Goal: Task Accomplishment & Management: Complete application form

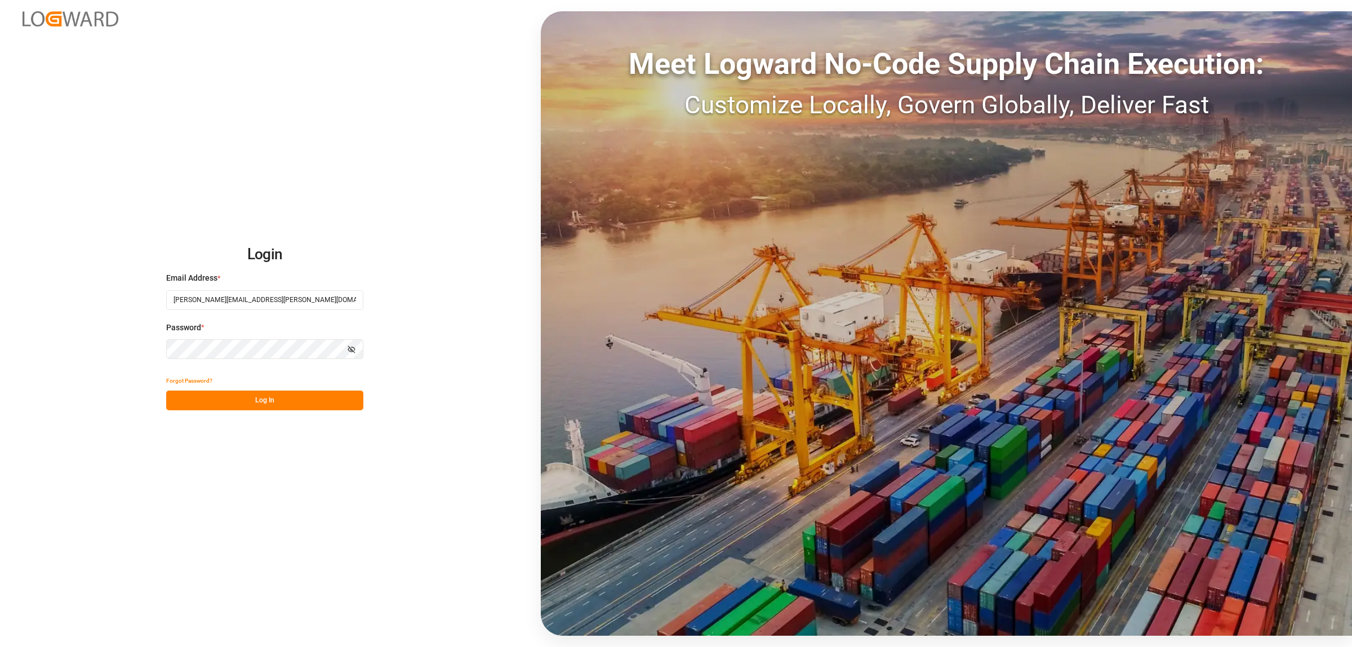
drag, startPoint x: 297, startPoint y: 403, endPoint x: 295, endPoint y: 386, distance: 16.6
click at [297, 403] on button "Log In" at bounding box center [264, 400] width 197 height 20
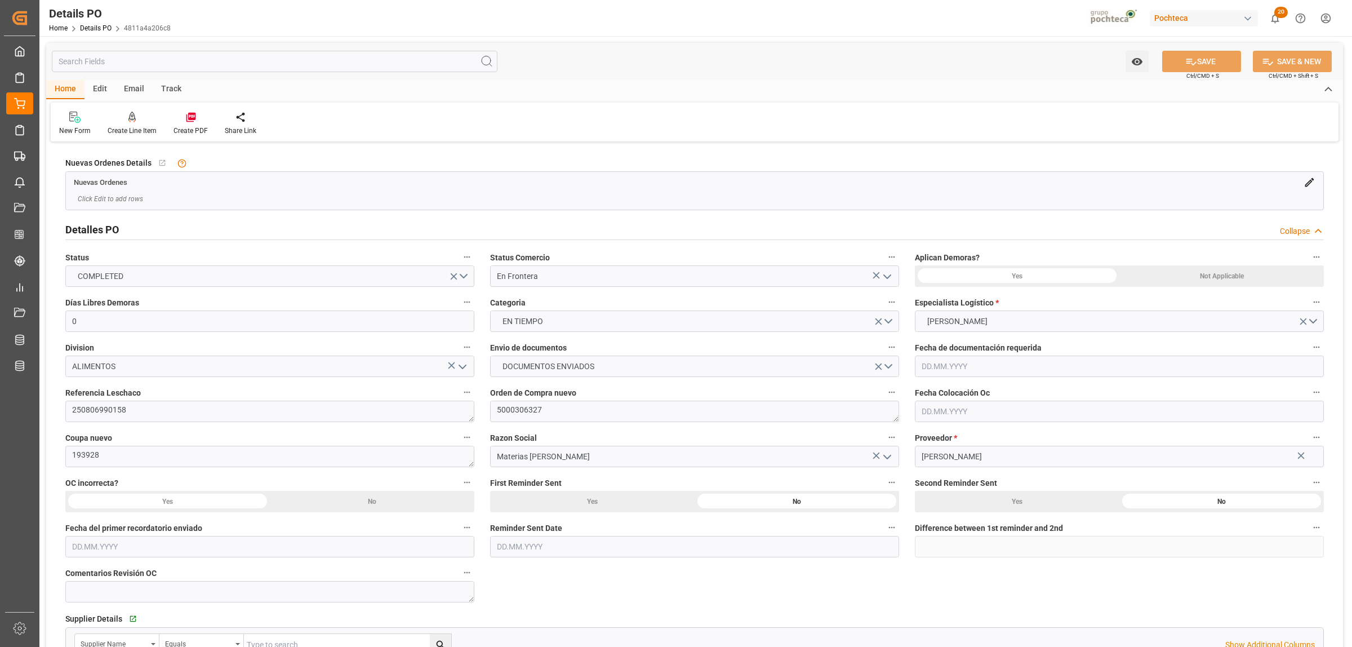
type input "0"
type input "[DATE]"
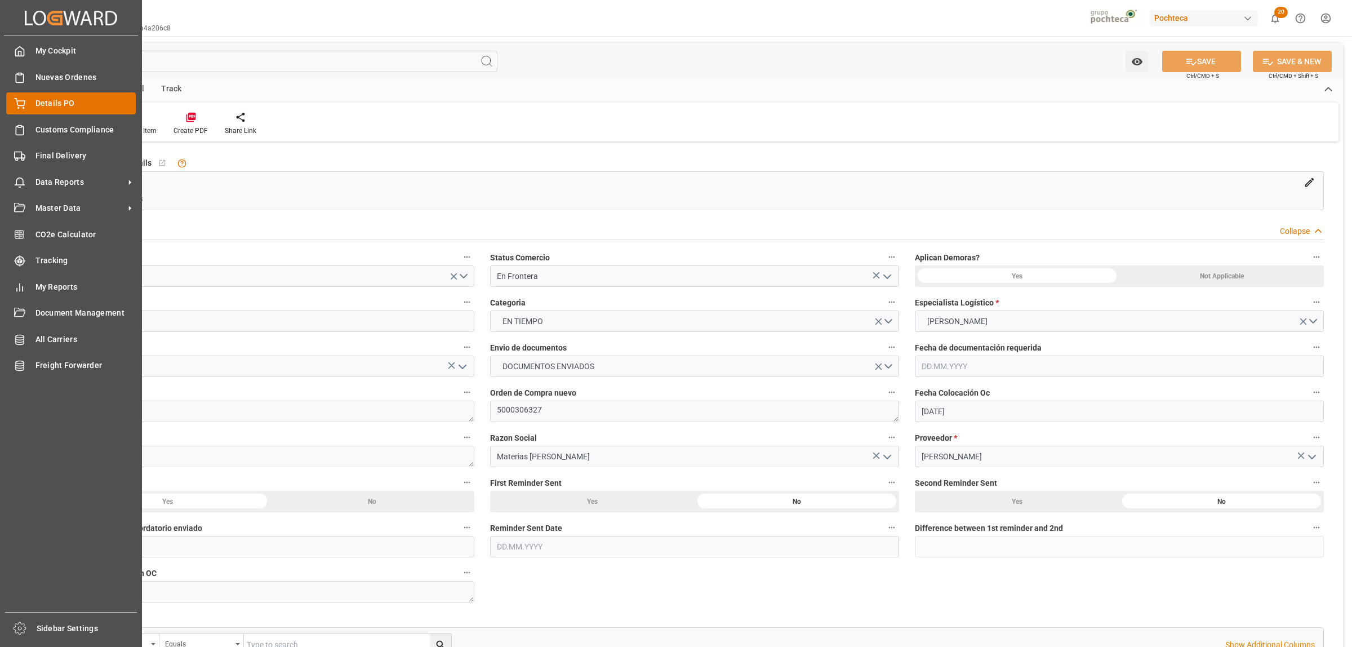
click at [17, 103] on icon at bounding box center [20, 102] width 10 height 7
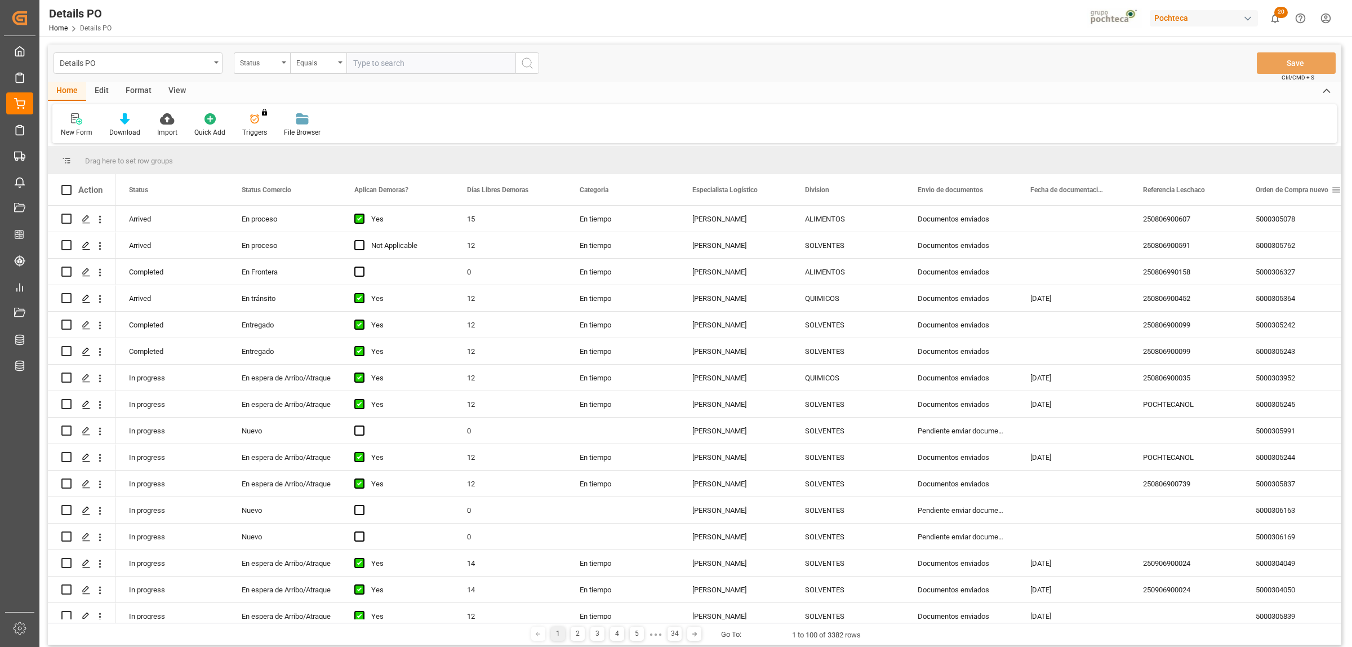
click at [1339, 189] on span at bounding box center [1336, 190] width 10 height 10
click at [1299, 190] on span "filter" at bounding box center [1298, 191] width 10 height 10
type input "5000306323"
click at [1283, 286] on button "Apply" at bounding box center [1293, 285] width 21 height 11
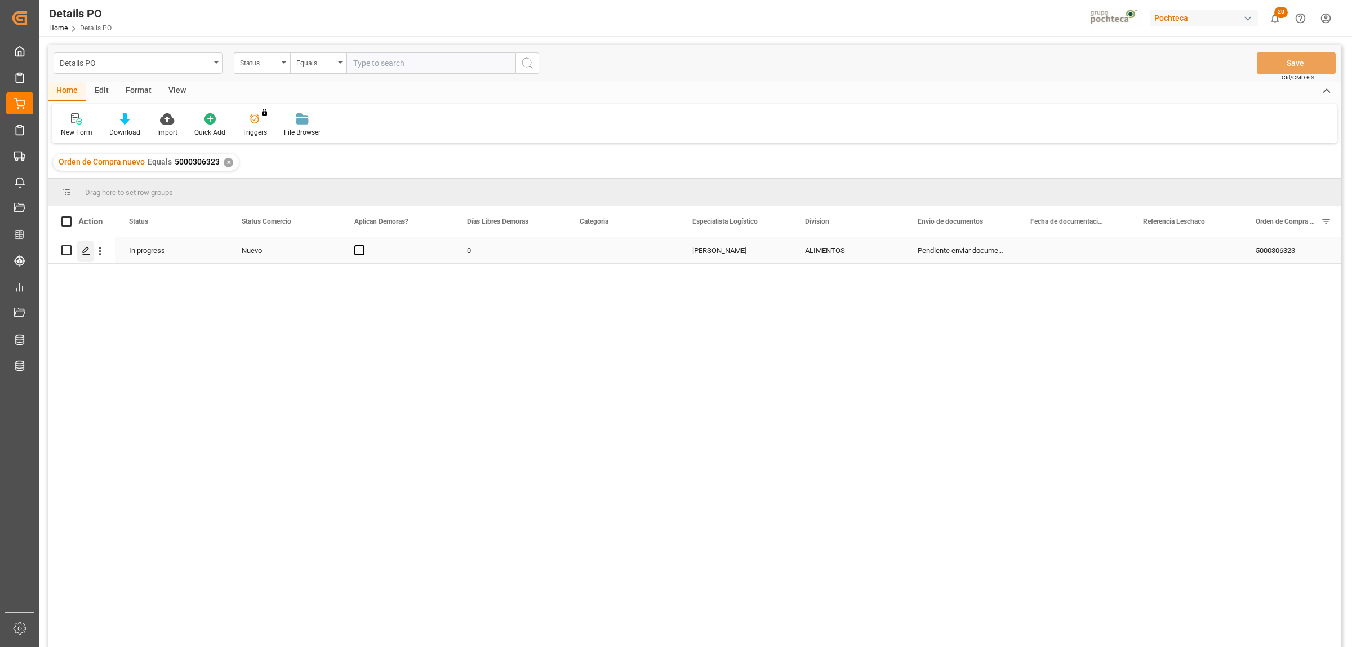
click at [90, 255] on icon "Press SPACE to select this row." at bounding box center [86, 250] width 9 height 9
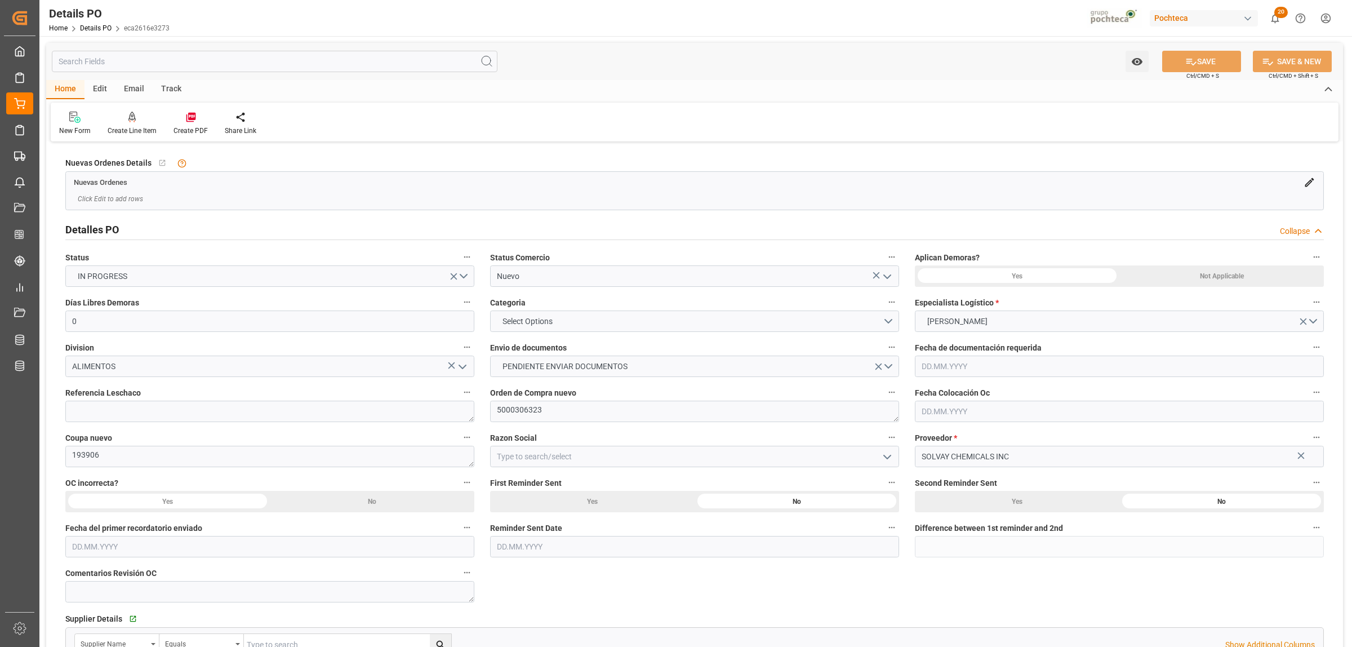
type input "0"
type input "[DATE]"
click at [886, 278] on polyline "open menu" at bounding box center [887, 276] width 7 height 3
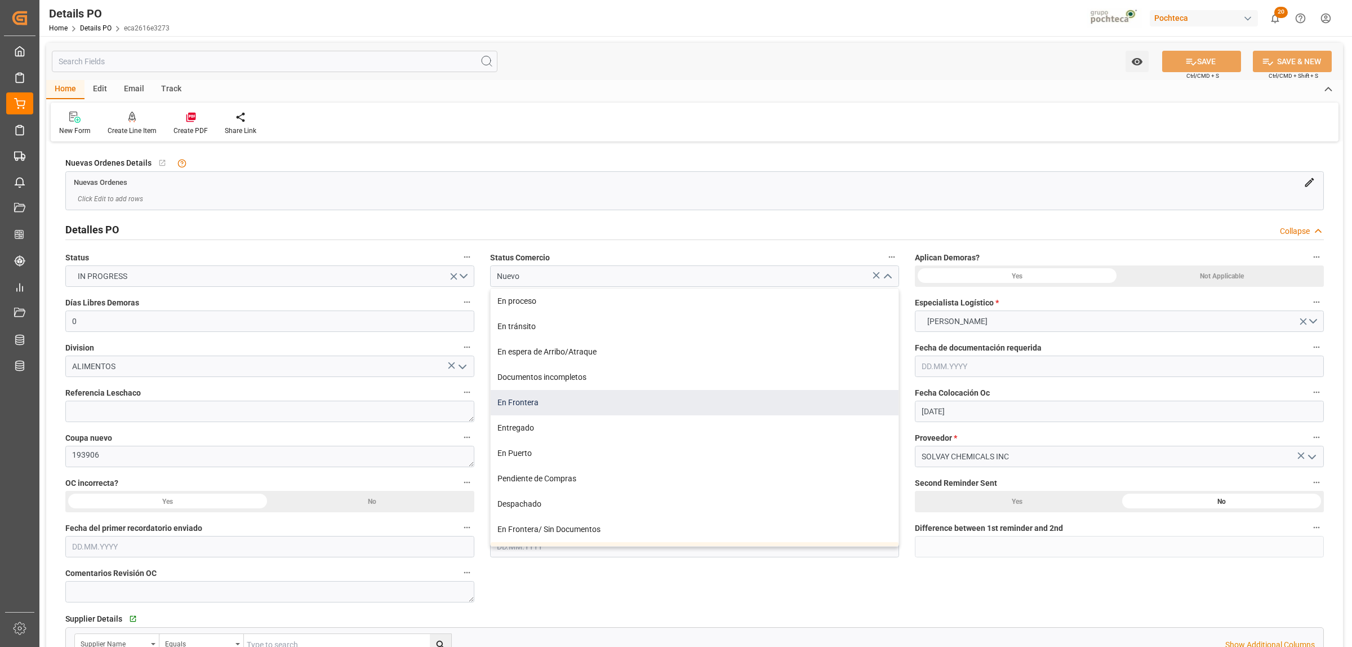
click at [525, 410] on div "En Frontera" at bounding box center [695, 402] width 408 height 25
type input "En Frontera"
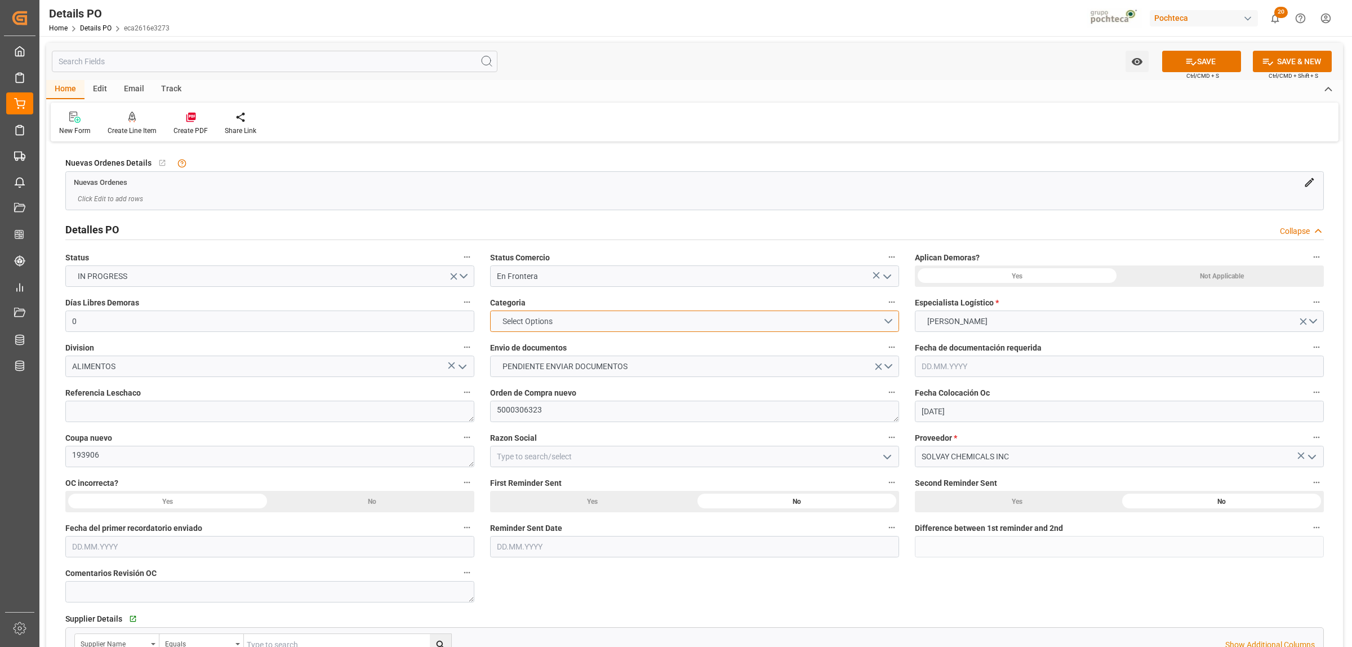
click at [546, 327] on span "Select Options" at bounding box center [527, 321] width 61 height 12
click at [538, 347] on div "EN TIEMPO" at bounding box center [695, 348] width 408 height 24
click at [884, 367] on button "PENDIENTE ENVIAR DOCUMENTOS" at bounding box center [694, 365] width 409 height 21
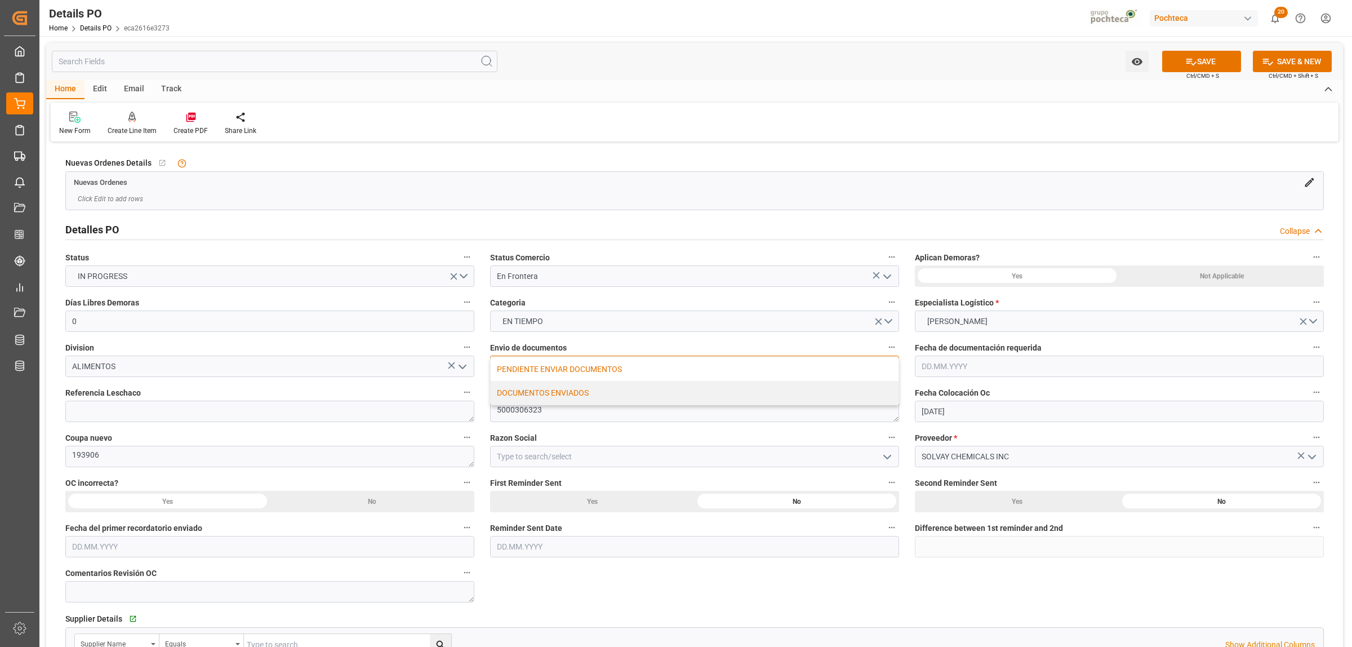
click at [536, 399] on div "DOCUMENTOS ENVIADOS" at bounding box center [695, 393] width 408 height 24
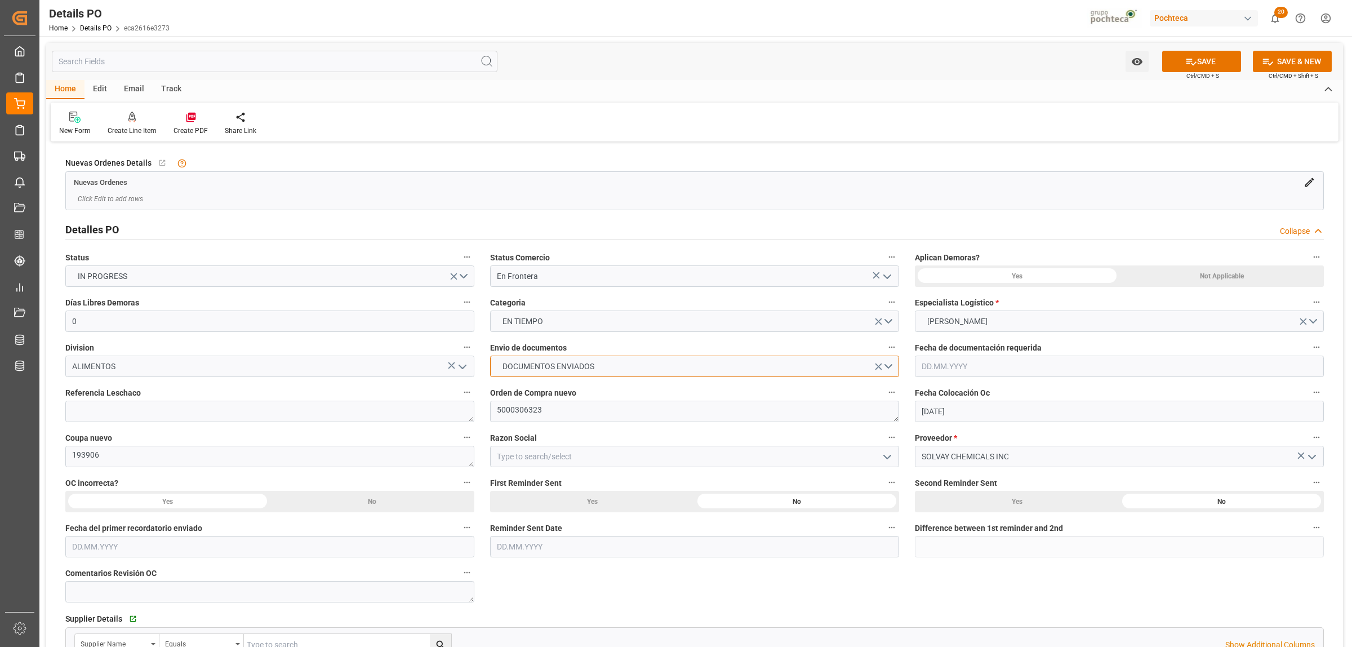
scroll to position [70, 0]
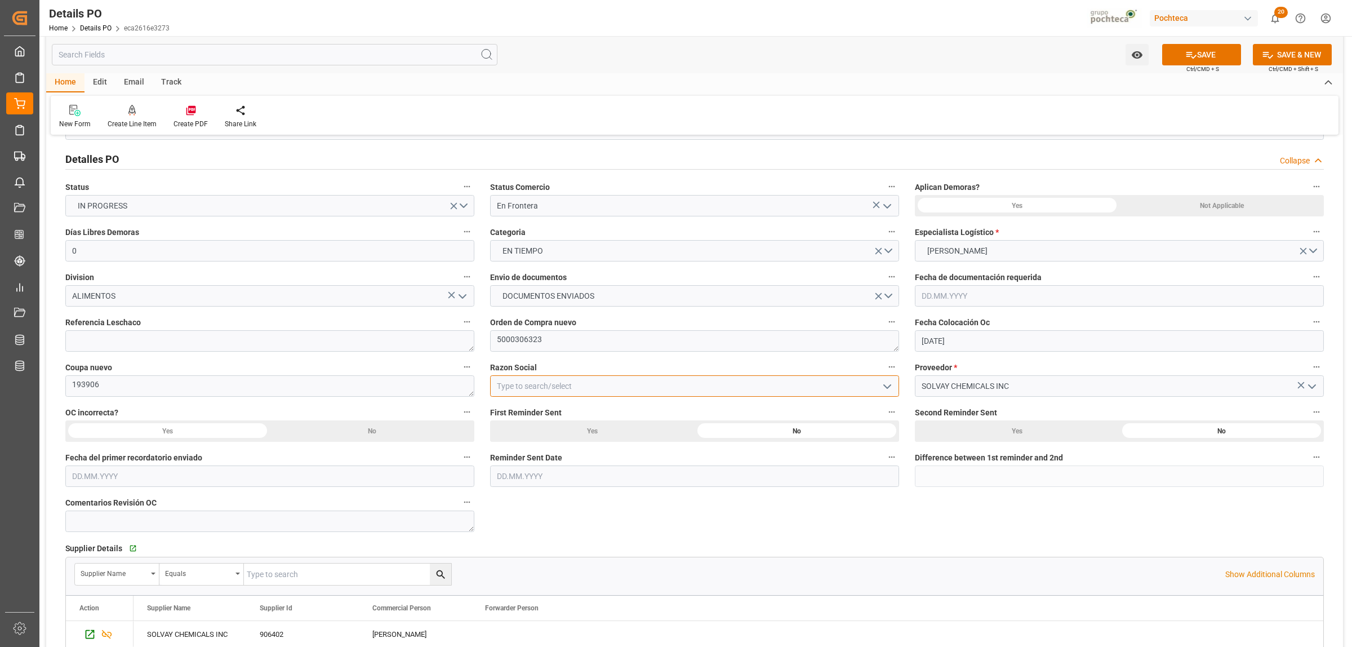
click at [542, 392] on input at bounding box center [694, 385] width 409 height 21
click at [887, 387] on polyline "open menu" at bounding box center [887, 386] width 7 height 3
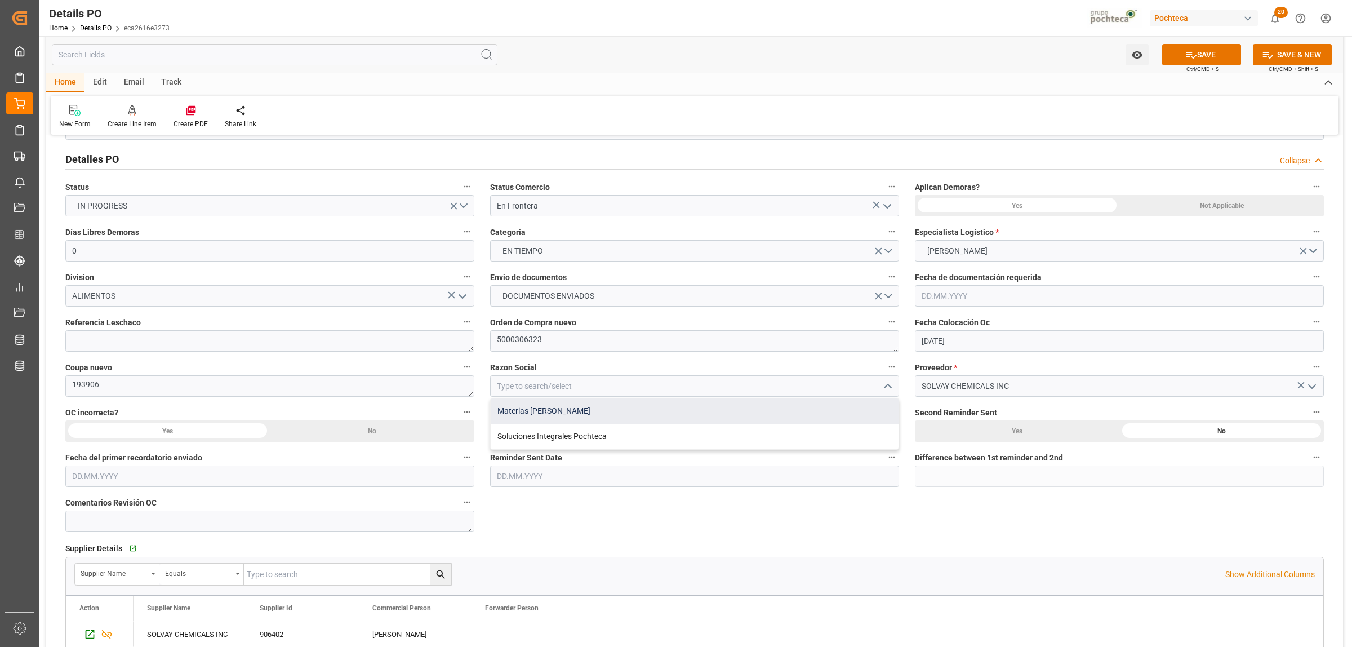
click at [549, 417] on div "Materias [PERSON_NAME]" at bounding box center [695, 410] width 408 height 25
type input "Materias [PERSON_NAME]"
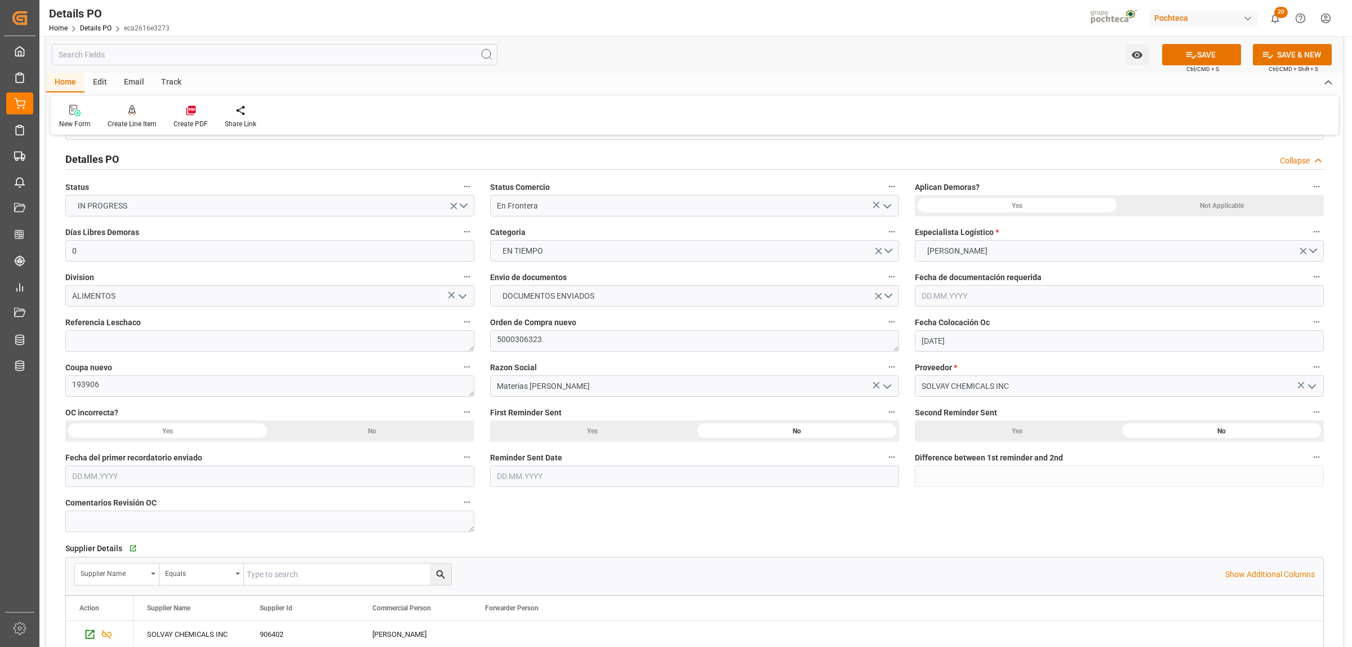
click at [1204, 211] on div "Not Applicable" at bounding box center [1221, 205] width 204 height 21
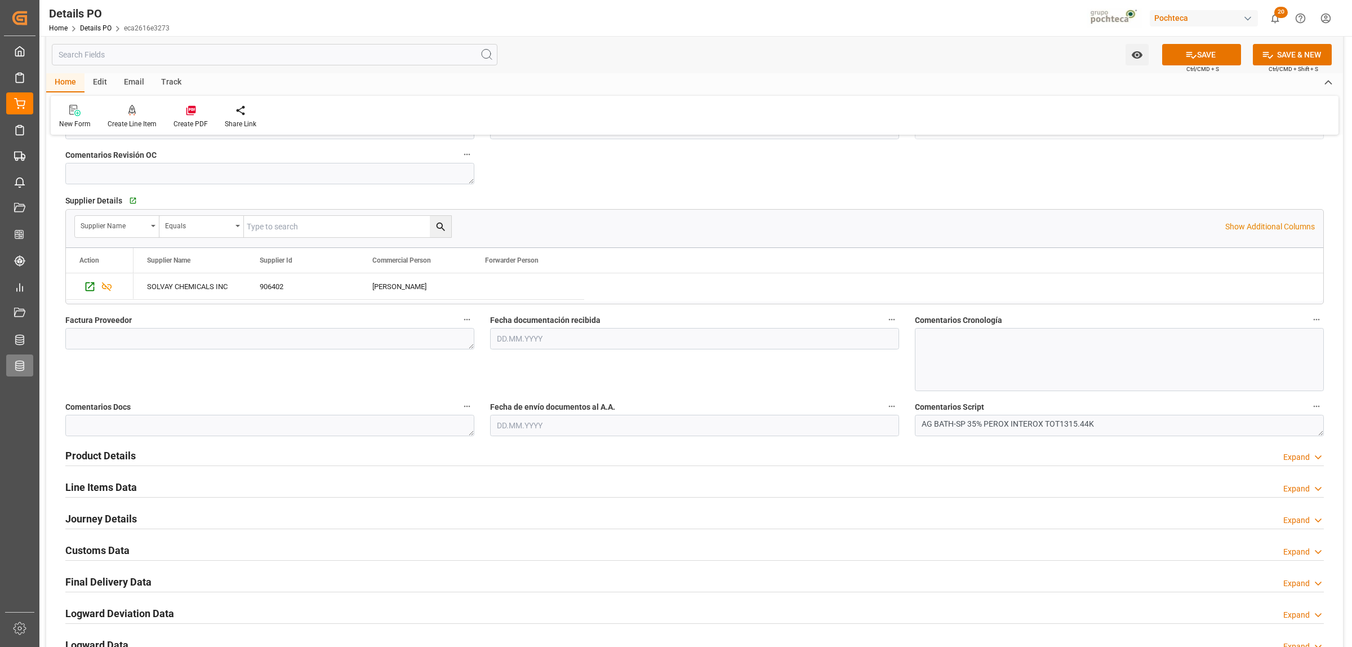
scroll to position [422, 0]
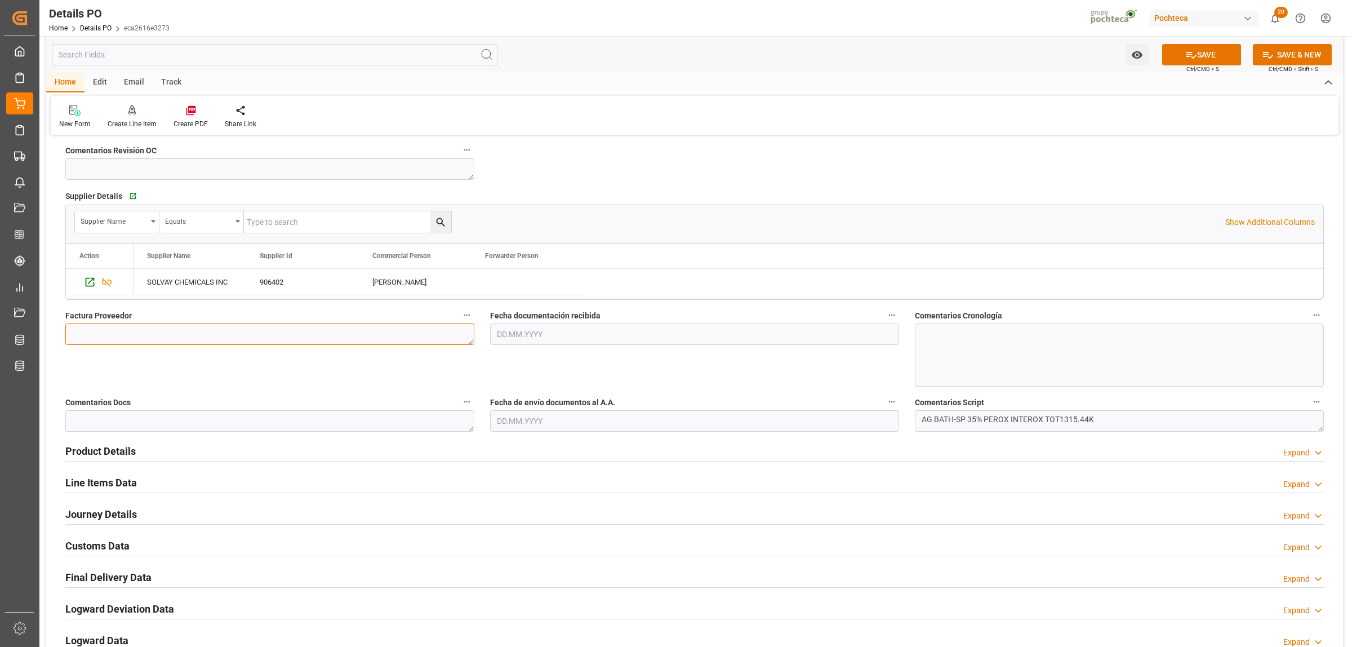
click at [266, 333] on textarea at bounding box center [269, 333] width 409 height 21
paste textarea "42906111399496"
type textarea "42906111399496"
click at [564, 339] on input "text" at bounding box center [694, 333] width 409 height 21
click at [519, 400] on div "28 29 30 31 1 2 3" at bounding box center [571, 403] width 154 height 22
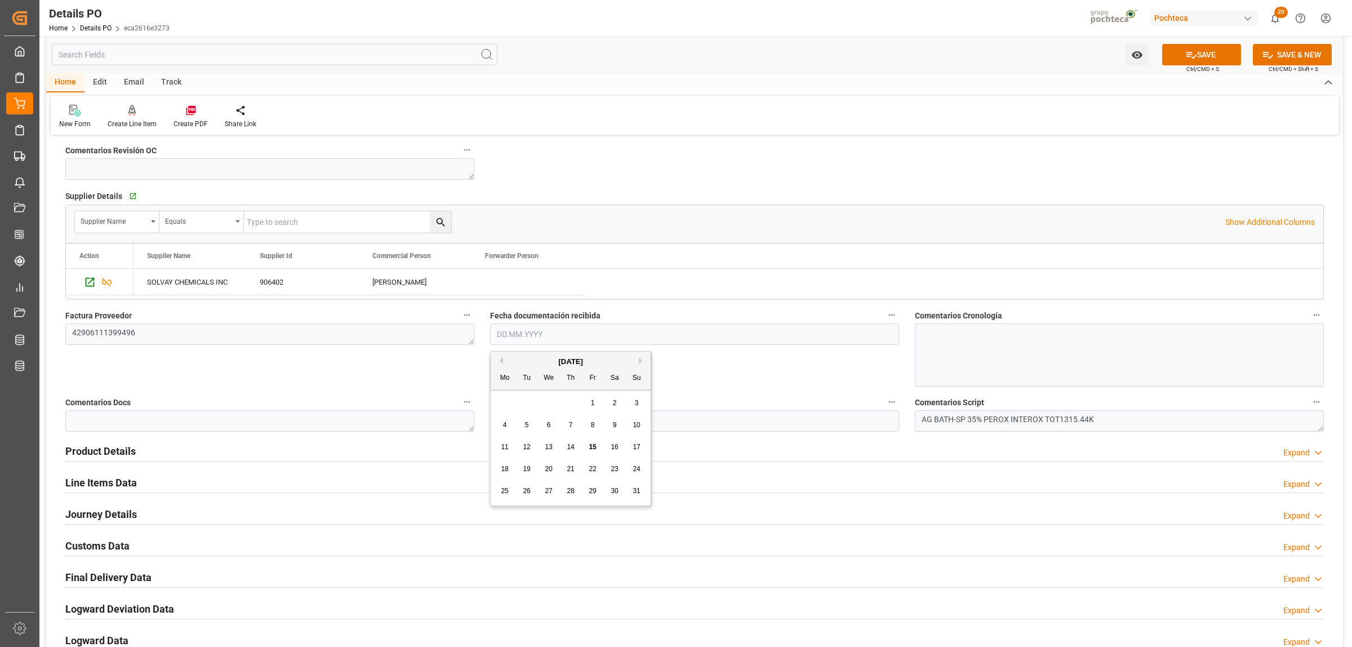
click at [569, 449] on span "14" at bounding box center [570, 447] width 7 height 8
type input "[DATE]"
click at [639, 420] on input "text" at bounding box center [694, 420] width 409 height 21
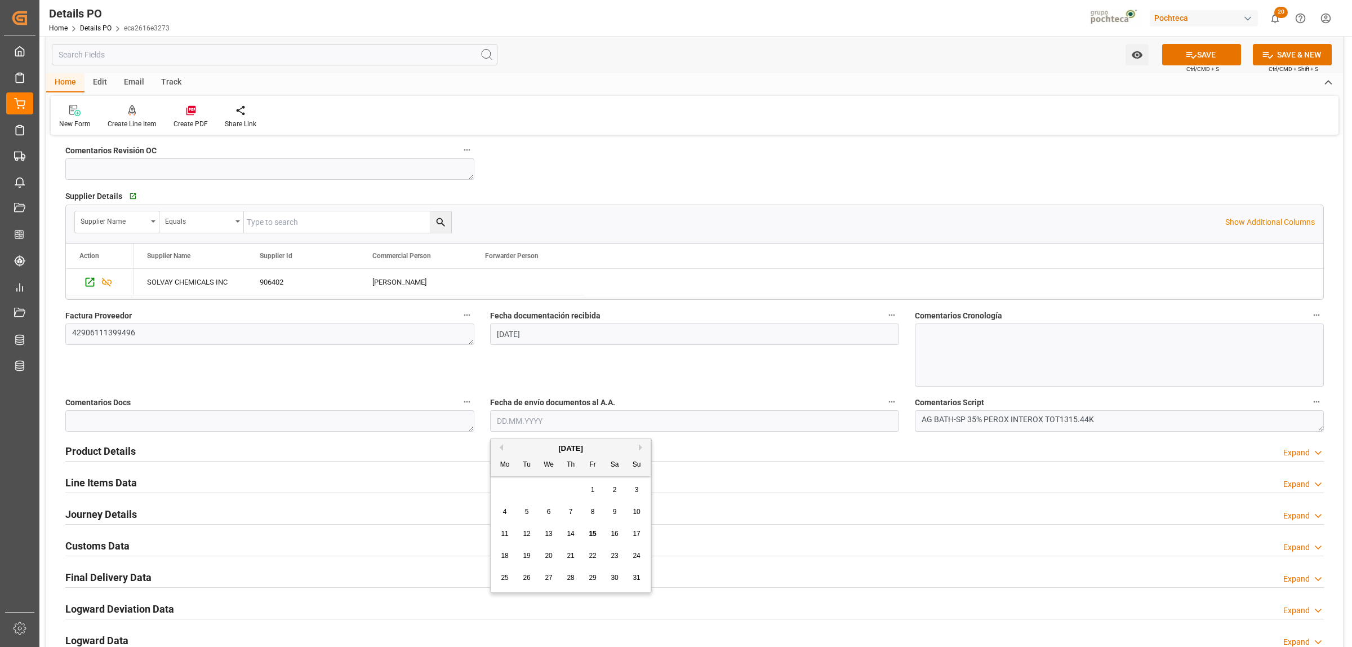
click at [528, 488] on div "28 29 30 31 1 2 3" at bounding box center [571, 490] width 154 height 22
click at [593, 531] on span "15" at bounding box center [592, 533] width 7 height 8
type input "[DATE]"
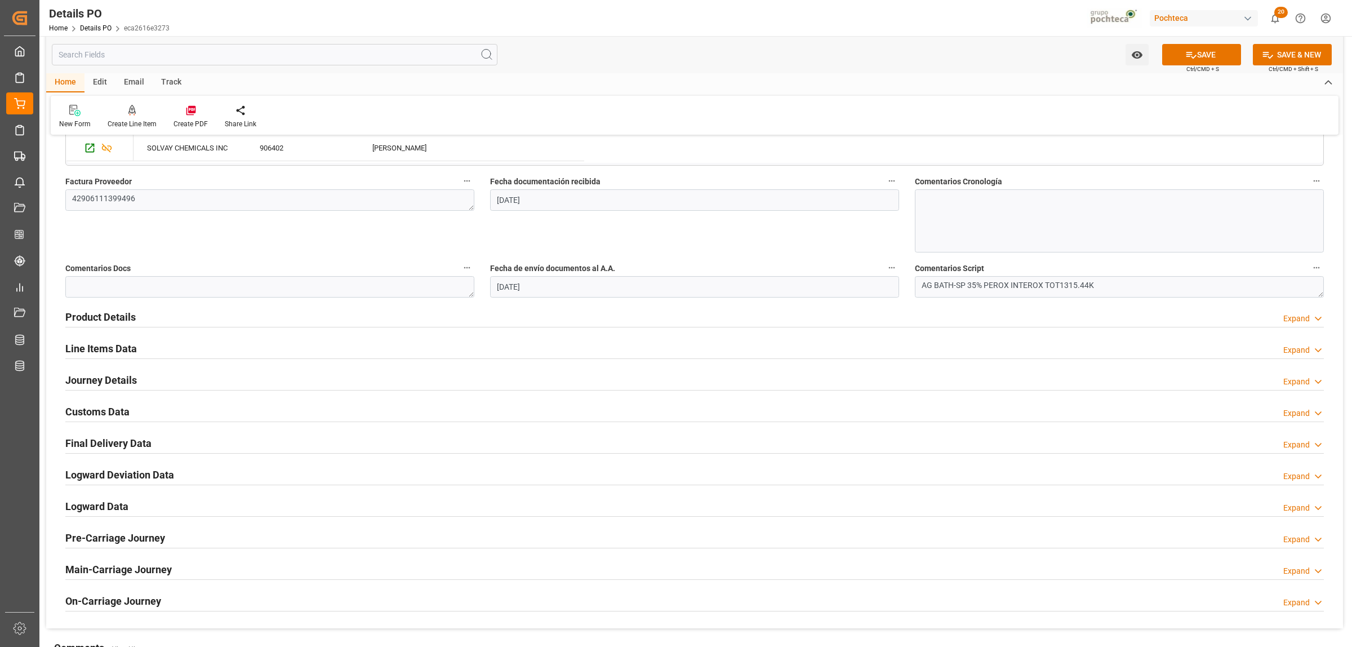
scroll to position [563, 0]
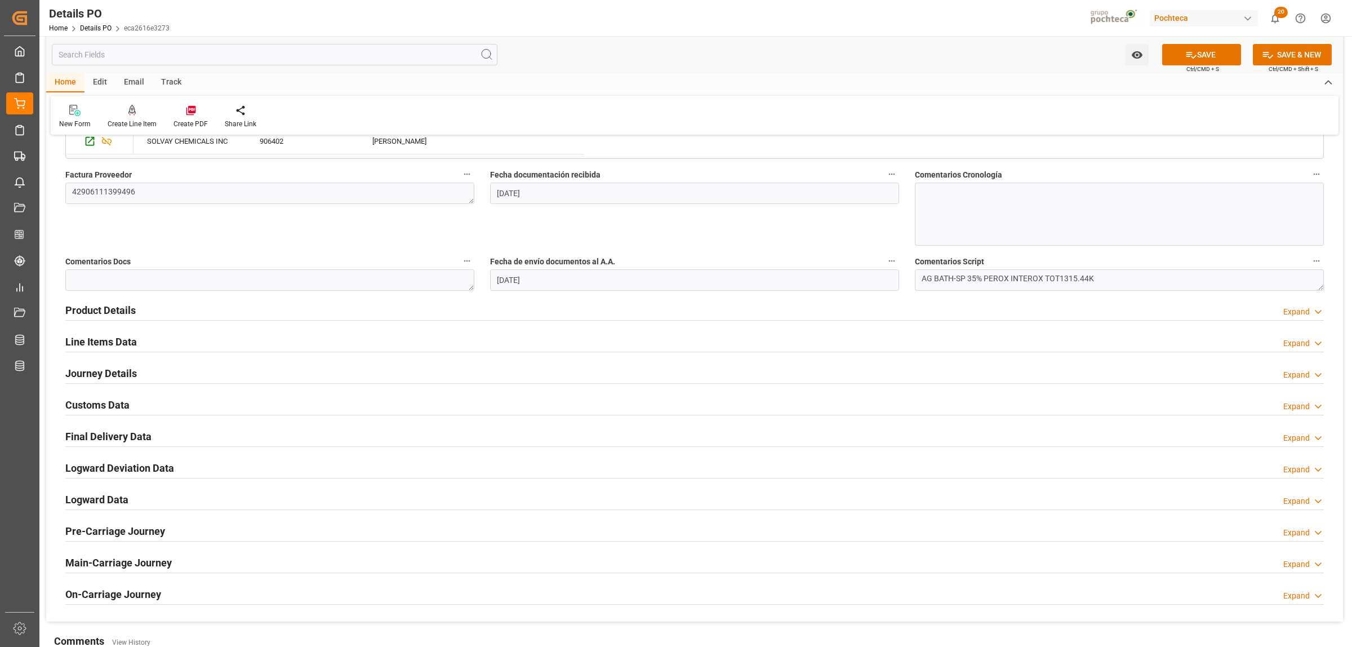
click at [114, 311] on h2 "Product Details" at bounding box center [100, 309] width 70 height 15
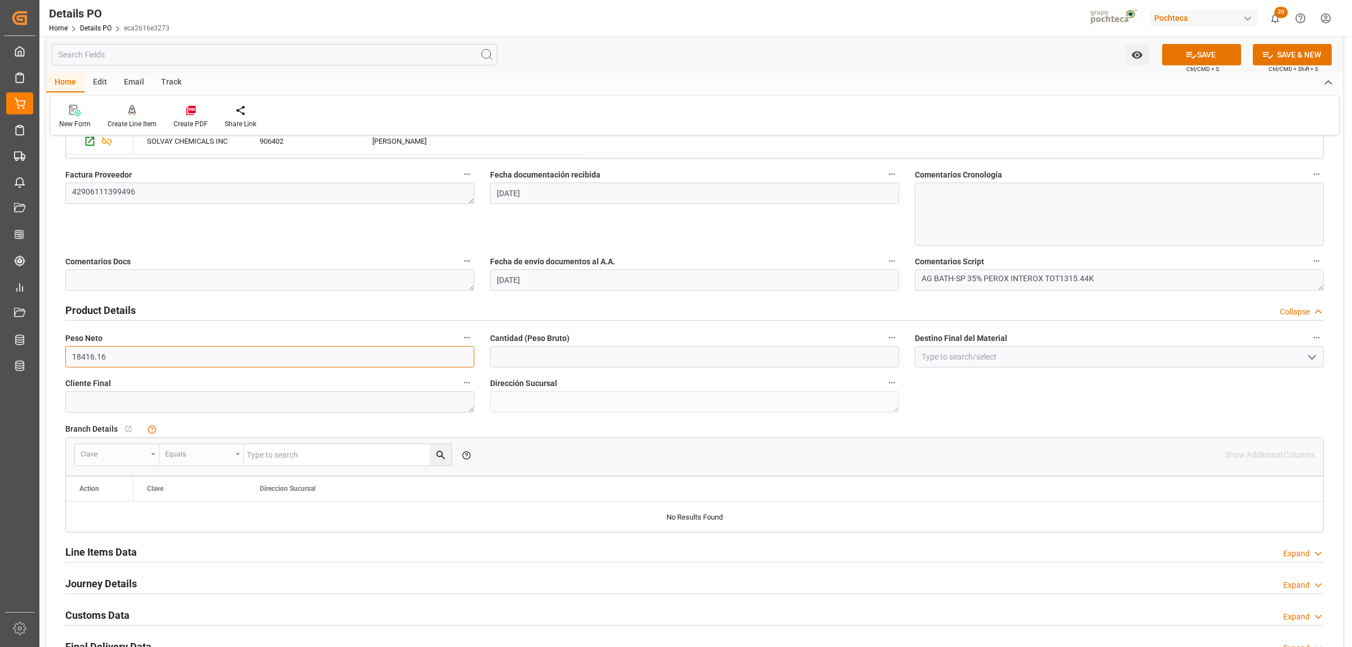
drag, startPoint x: 131, startPoint y: 359, endPoint x: 66, endPoint y: 360, distance: 64.2
click at [66, 360] on input "18416.16" at bounding box center [269, 356] width 409 height 21
click at [573, 365] on input "text" at bounding box center [694, 356] width 409 height 21
paste input "18416.16"
type input "18416.16"
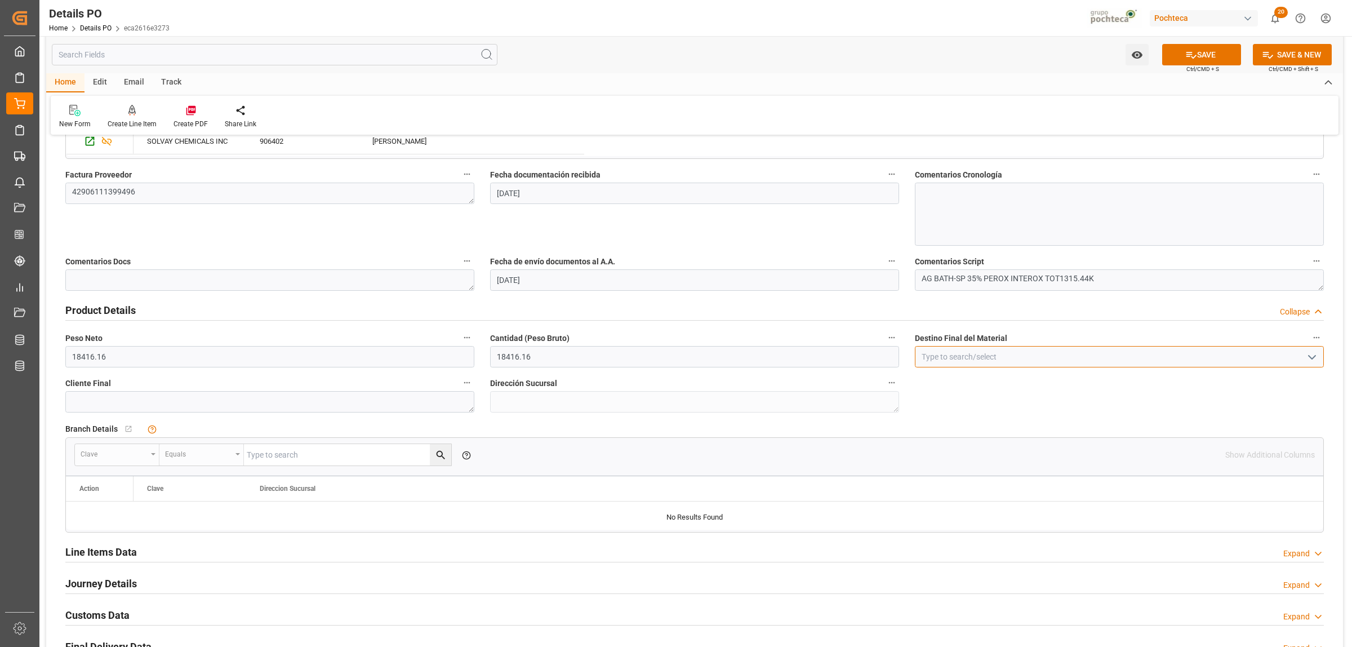
click at [947, 355] on input at bounding box center [1119, 356] width 409 height 21
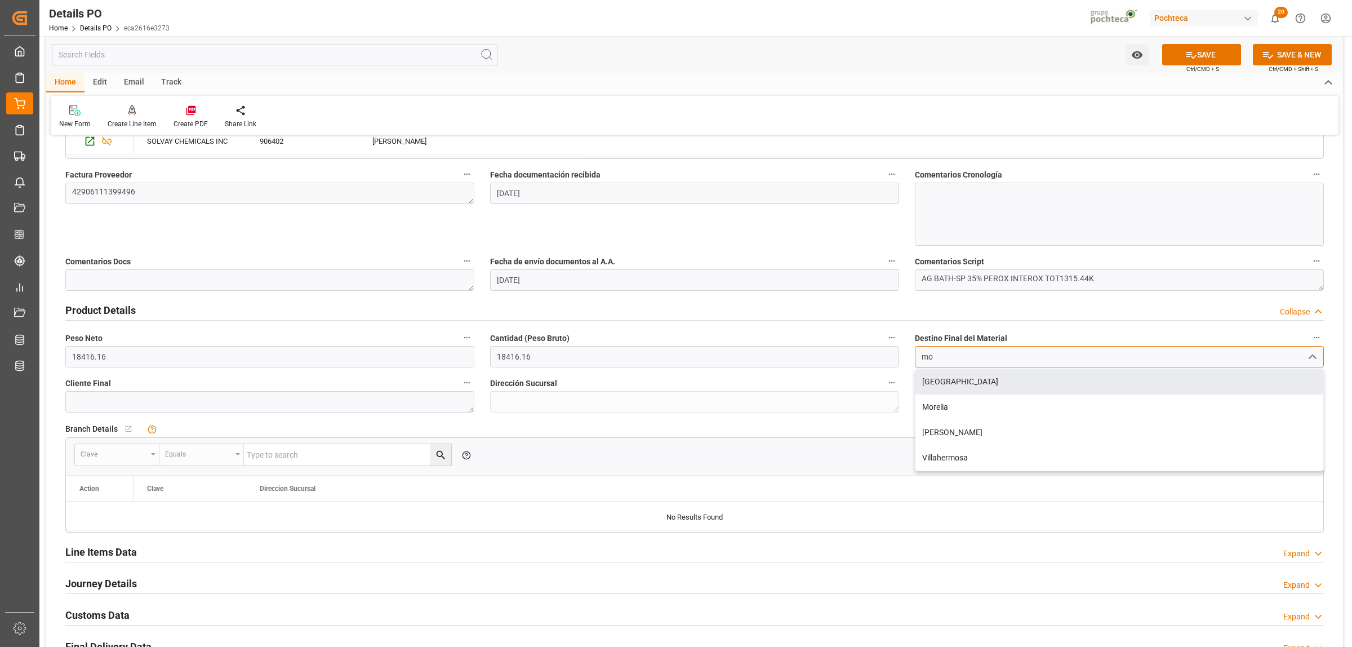
click at [954, 376] on div "[GEOGRAPHIC_DATA]" at bounding box center [1119, 381] width 408 height 25
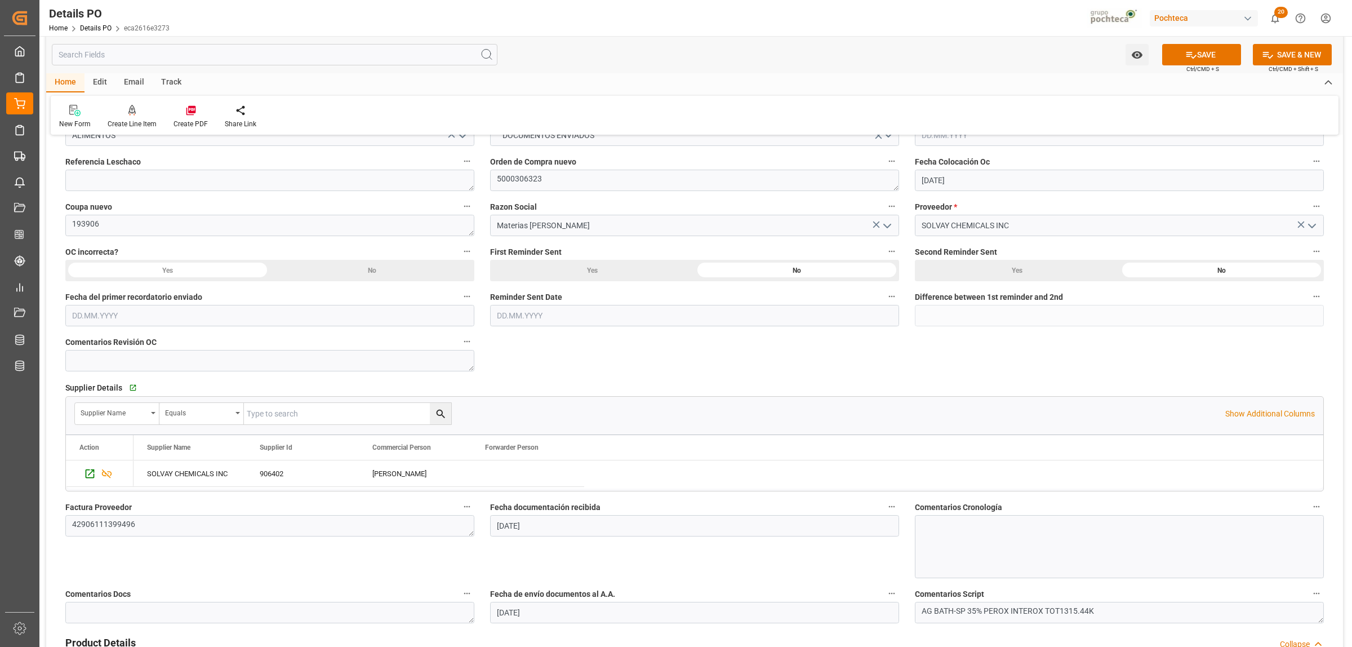
scroll to position [211, 0]
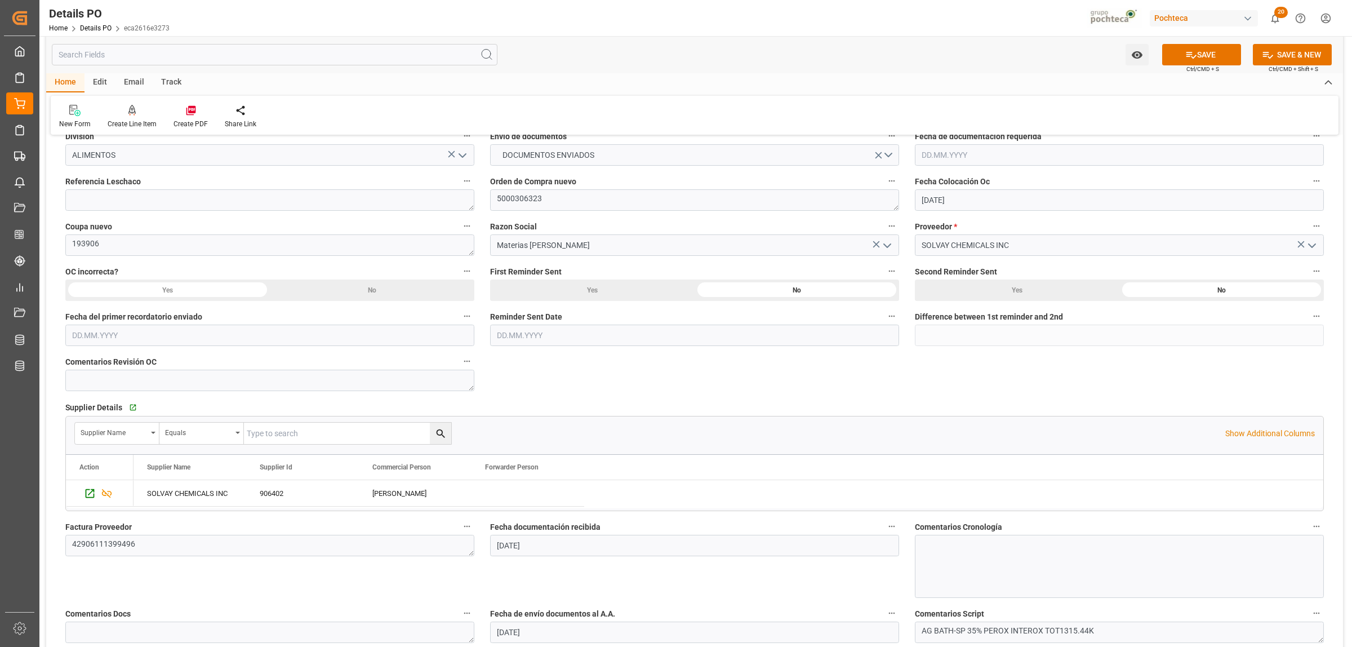
type input "[GEOGRAPHIC_DATA]"
drag, startPoint x: 542, startPoint y: 203, endPoint x: 491, endPoint y: 202, distance: 51.8
click at [491, 202] on textarea "5000306323" at bounding box center [694, 199] width 409 height 21
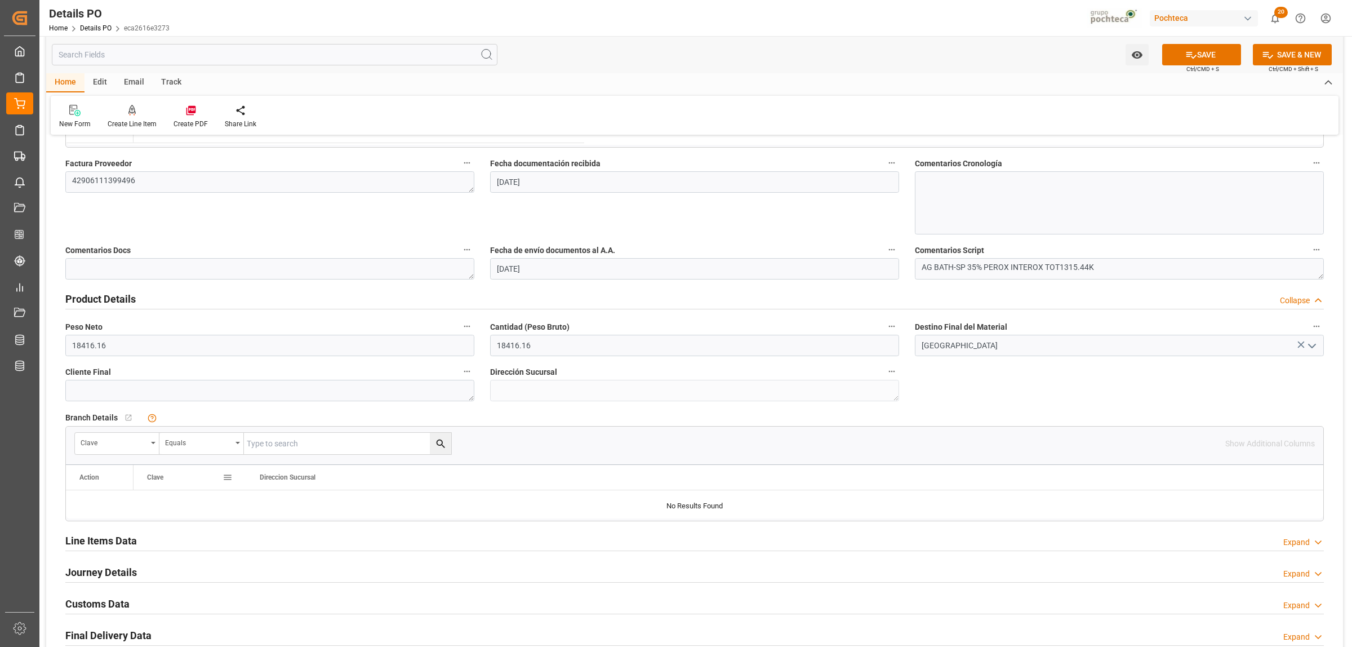
scroll to position [634, 0]
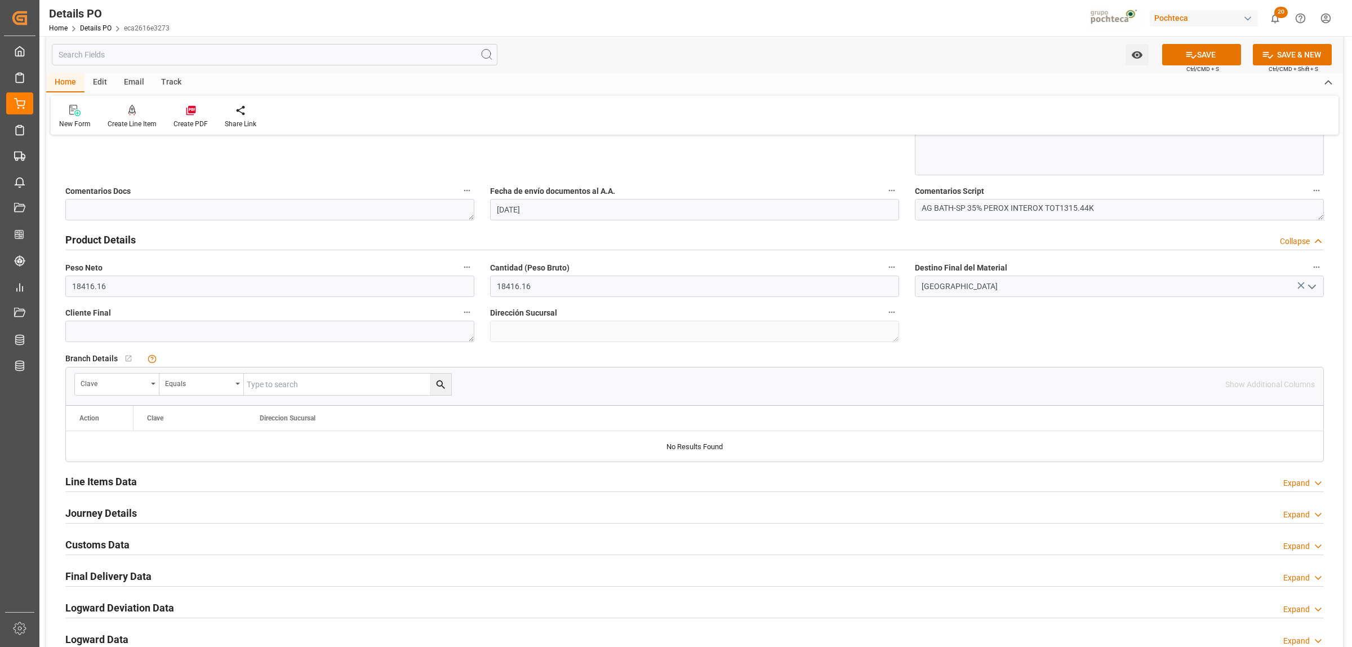
click at [114, 480] on h2 "Line Items Data" at bounding box center [101, 481] width 72 height 15
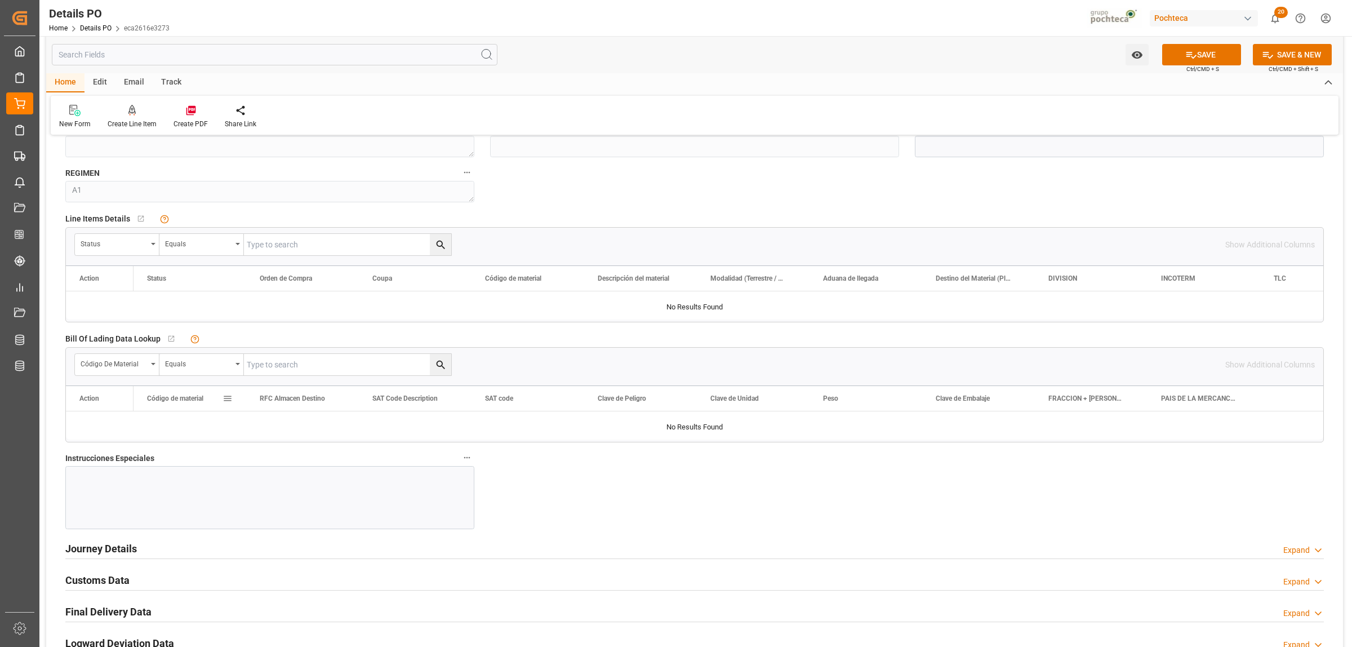
scroll to position [1056, 0]
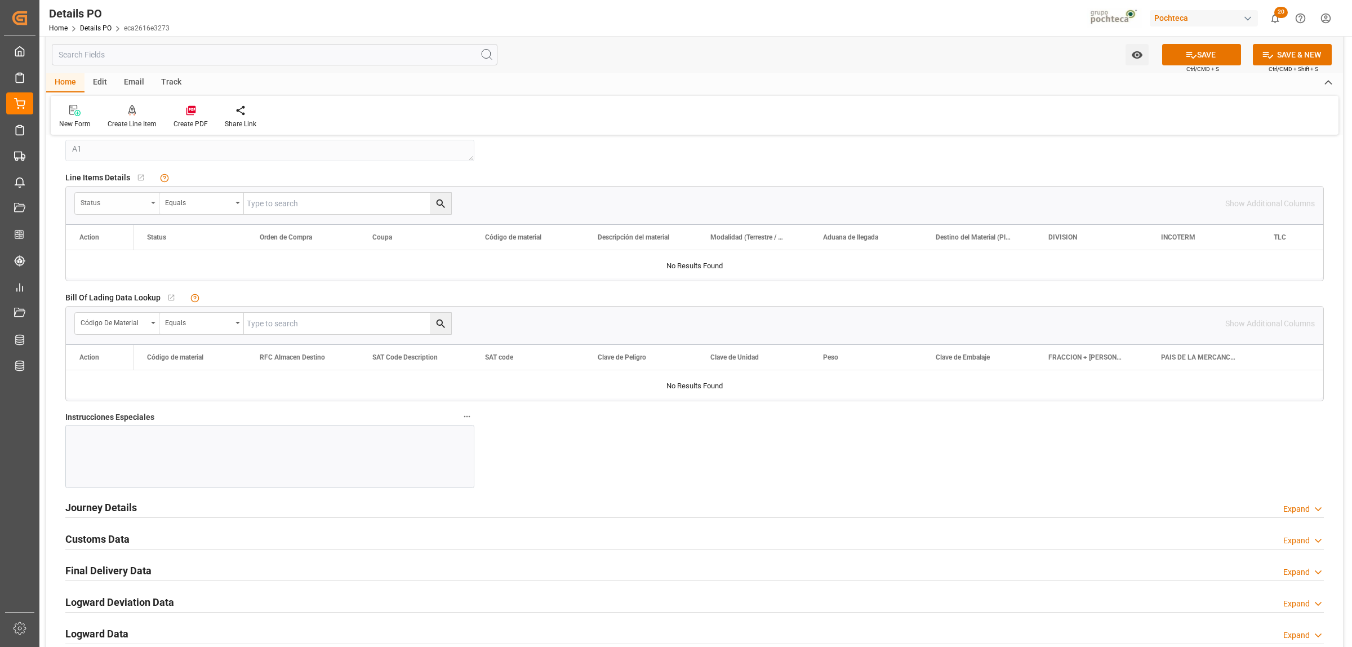
click at [155, 201] on div "Status" at bounding box center [117, 203] width 84 height 21
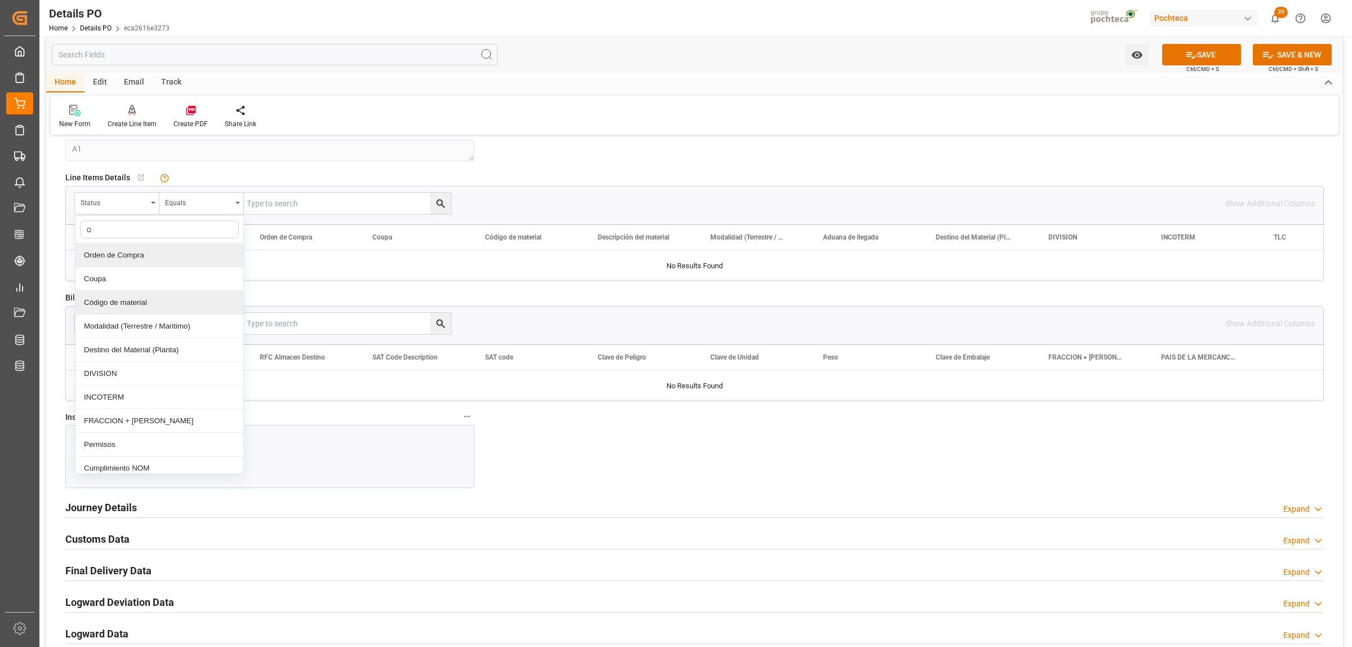
type input "or"
click at [147, 257] on div "Orden de Compra" at bounding box center [159, 255] width 168 height 24
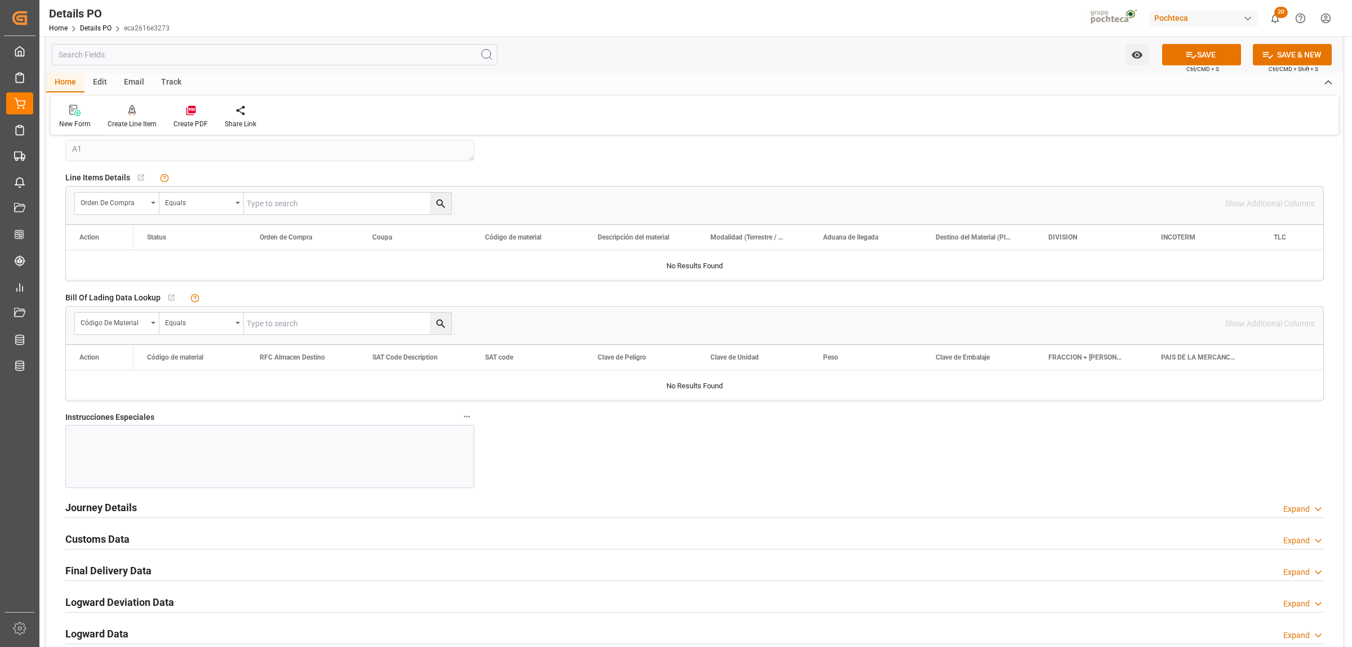
paste input "5000306323"
type input "5000306323"
click at [440, 212] on button "search button" at bounding box center [440, 203] width 21 height 21
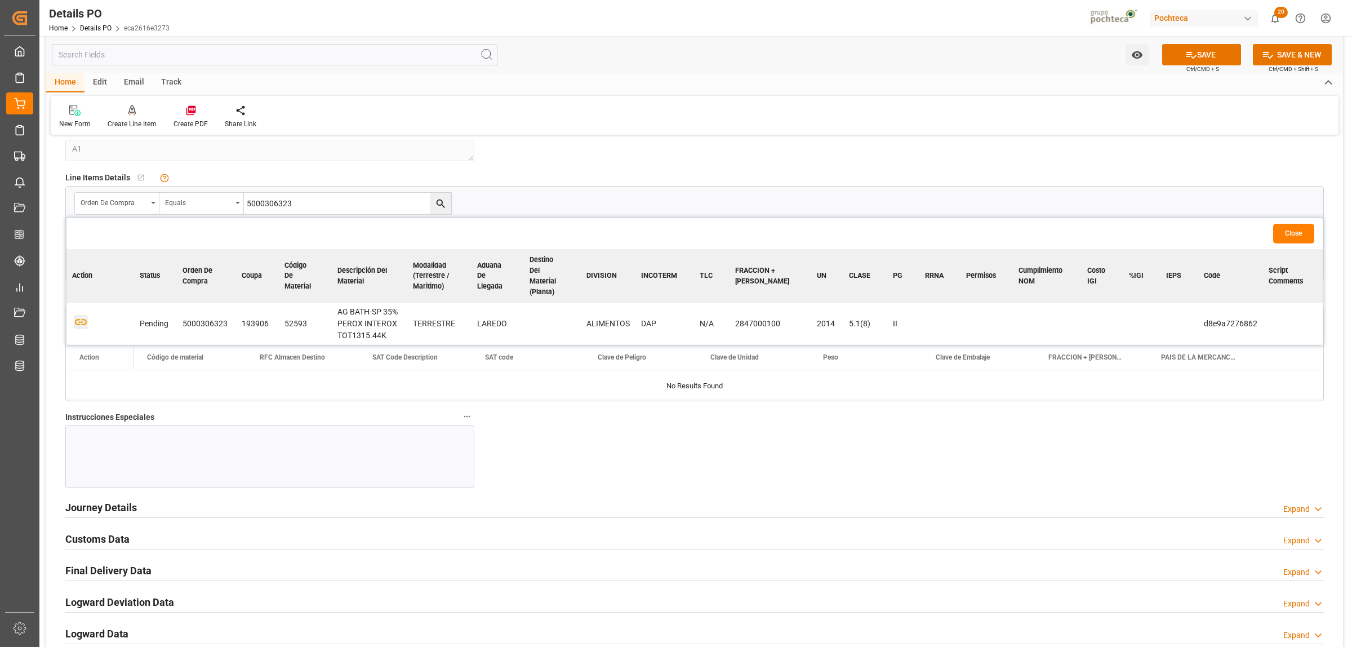
click at [77, 315] on icon "button" at bounding box center [81, 322] width 14 height 14
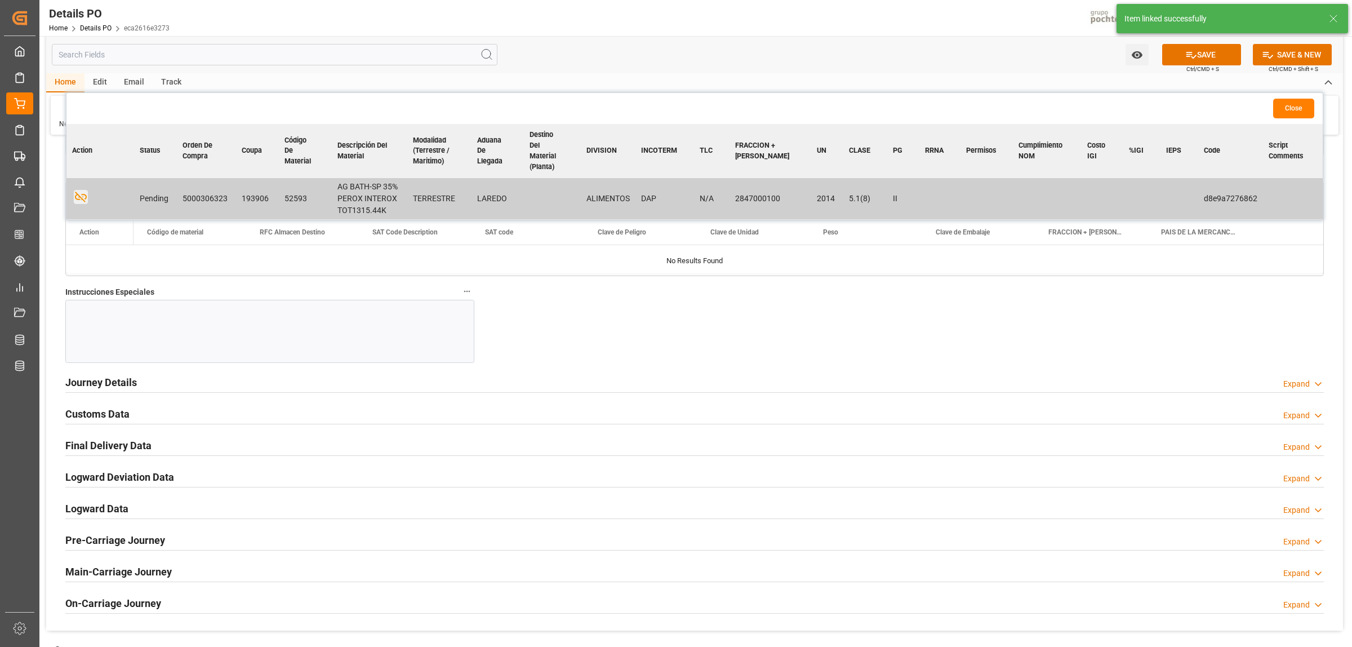
scroll to position [1197, 0]
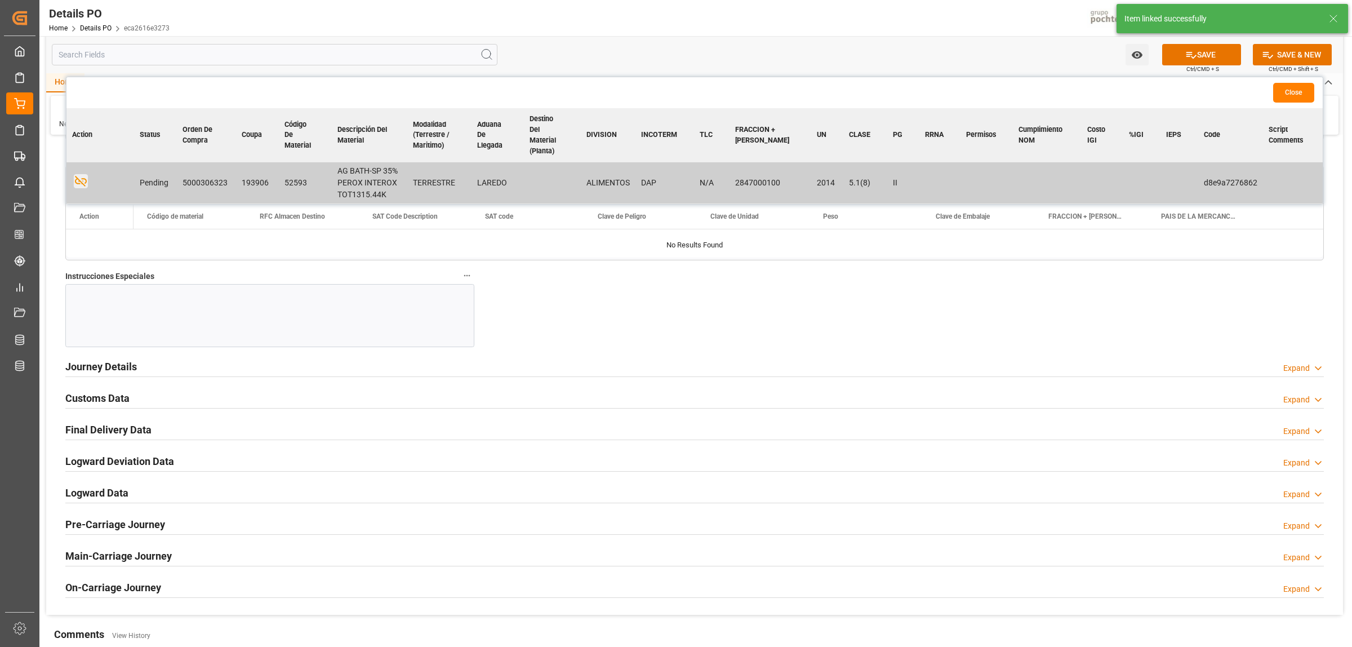
click at [106, 368] on h2 "Journey Details" at bounding box center [101, 366] width 72 height 15
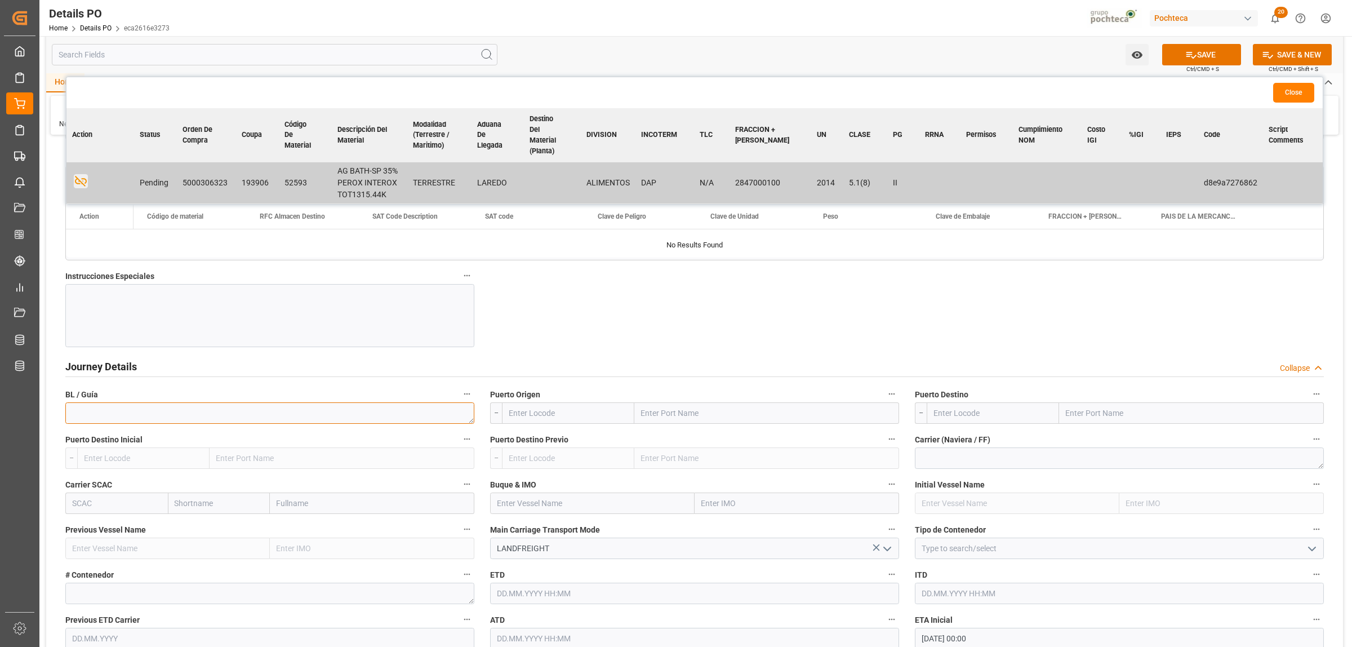
click at [184, 410] on textarea at bounding box center [269, 412] width 409 height 21
paste textarea "4112287659"
type textarea "4112287659"
click at [724, 419] on input "text" at bounding box center [766, 412] width 265 height 21
type input "l"
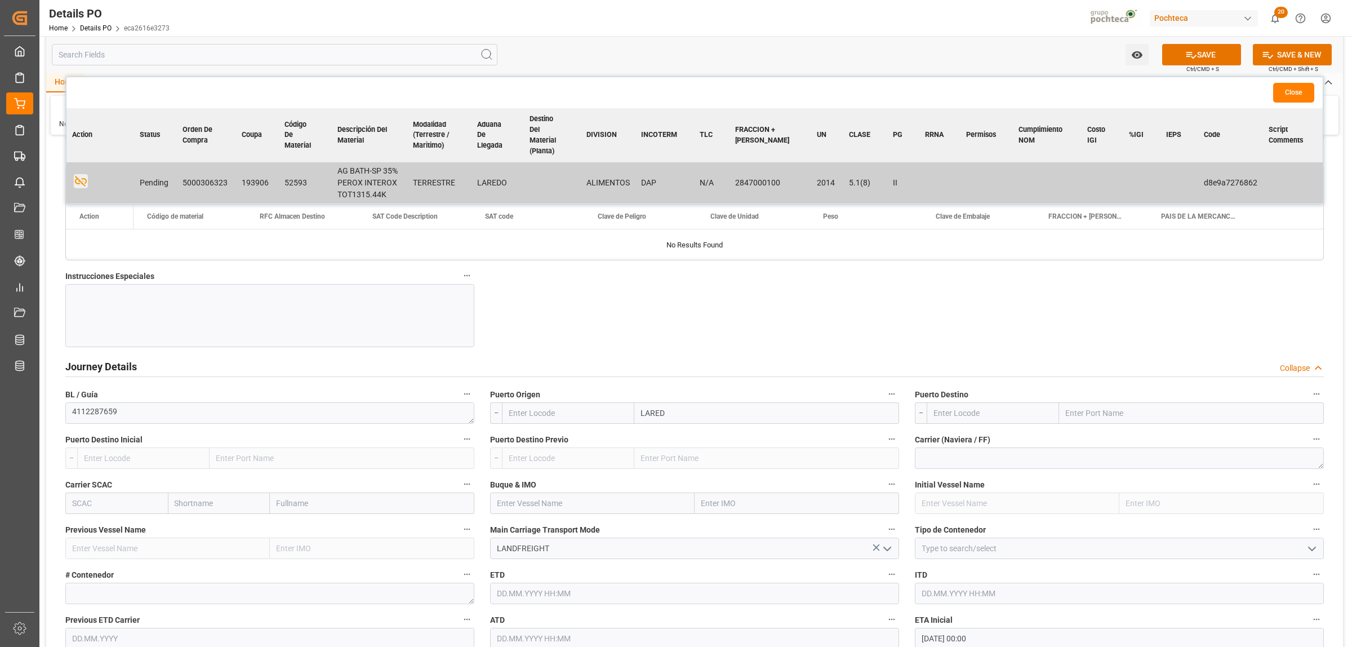
type input "LAREDO"
click at [670, 466] on span "Laredo - USLRD" at bounding box center [668, 463] width 52 height 9
type input "USLRD"
type input "Laredo"
click at [1104, 420] on input "text" at bounding box center [1191, 412] width 265 height 21
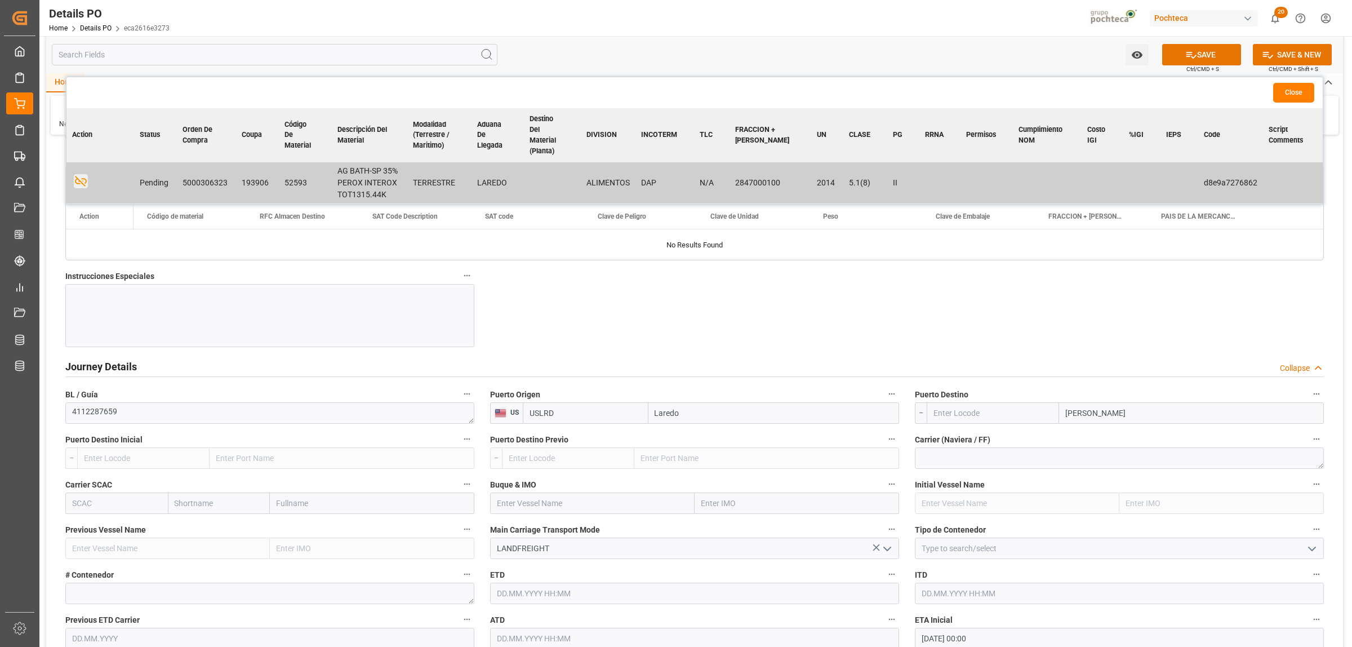
type input "[GEOGRAPHIC_DATA]"
click at [1088, 460] on b "[GEOGRAPHIC_DATA]" at bounding box center [1104, 463] width 77 height 9
type input "MX5CL"
type input "[GEOGRAPHIC_DATA]"
click at [1300, 550] on input at bounding box center [1119, 547] width 409 height 21
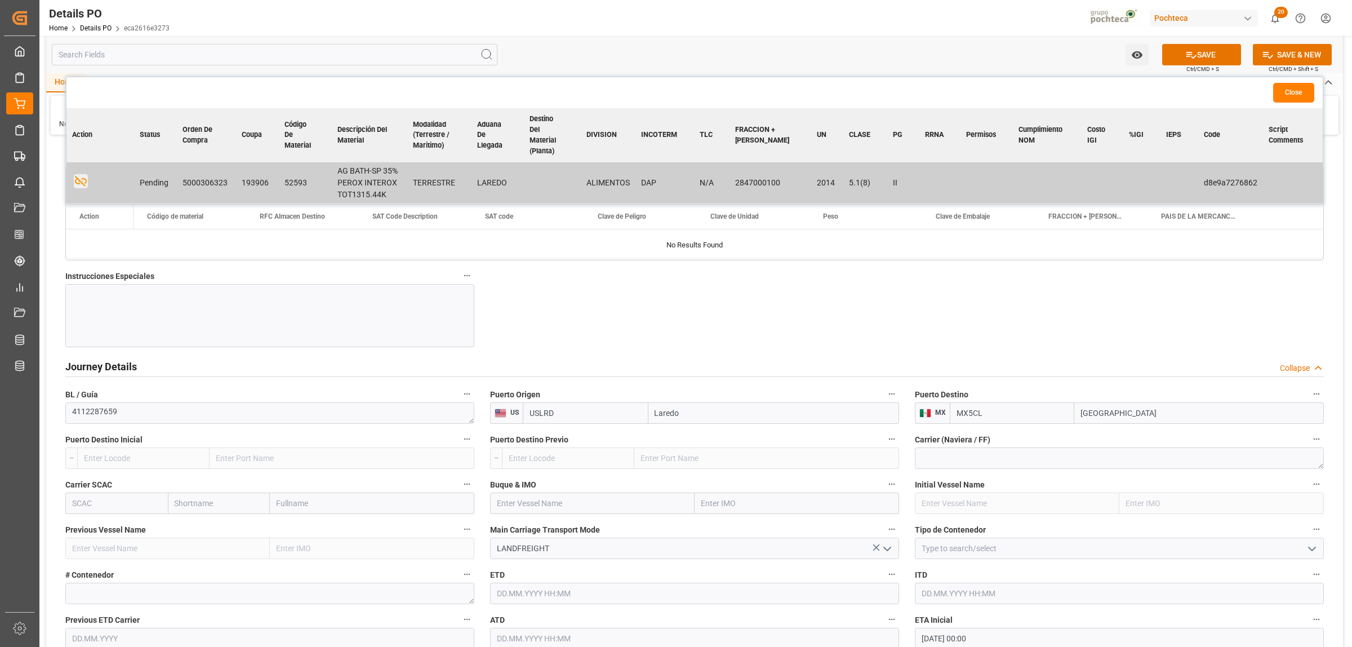
click at [1307, 550] on icon "open menu" at bounding box center [1312, 549] width 14 height 14
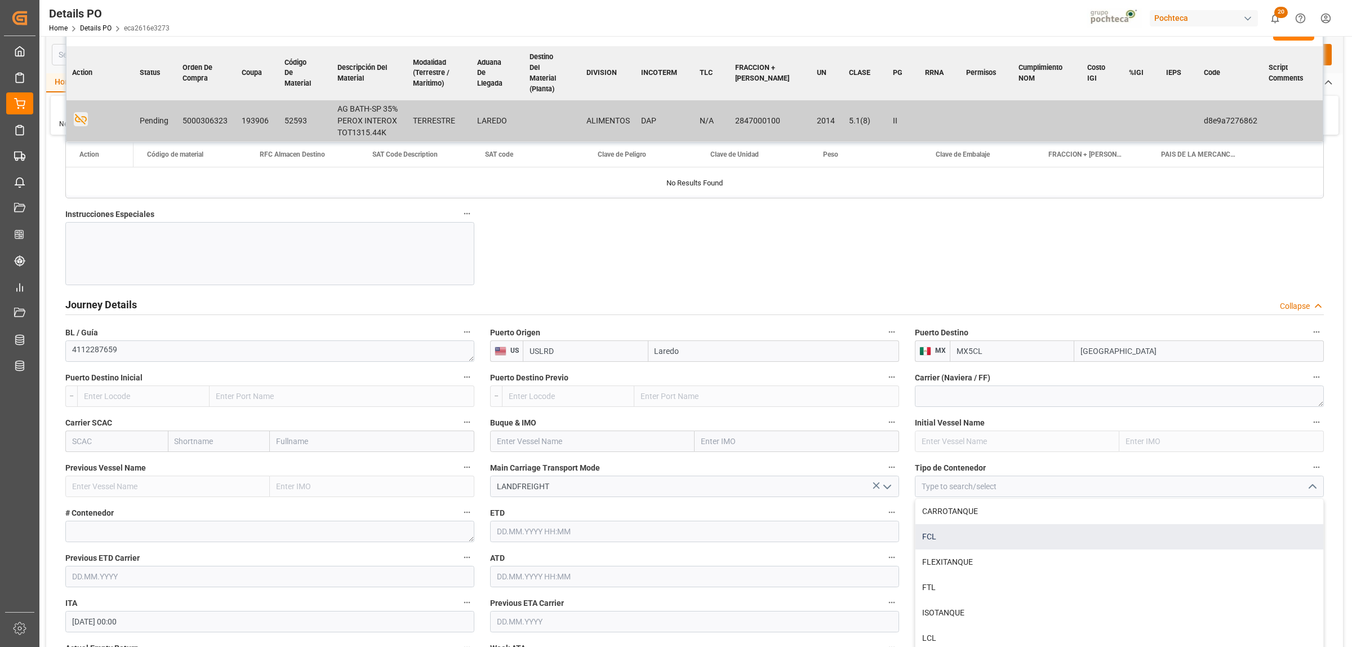
scroll to position [1338, 0]
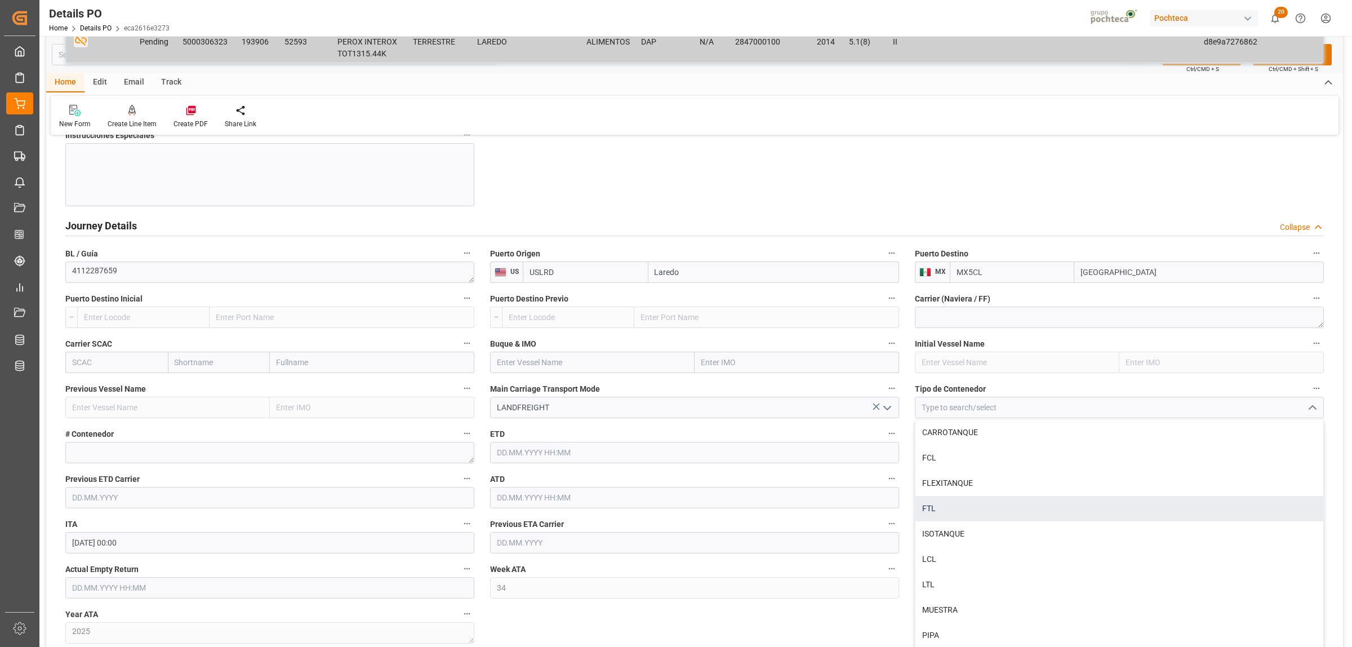
click at [943, 508] on div "FTL" at bounding box center [1119, 508] width 408 height 25
type input "FTL"
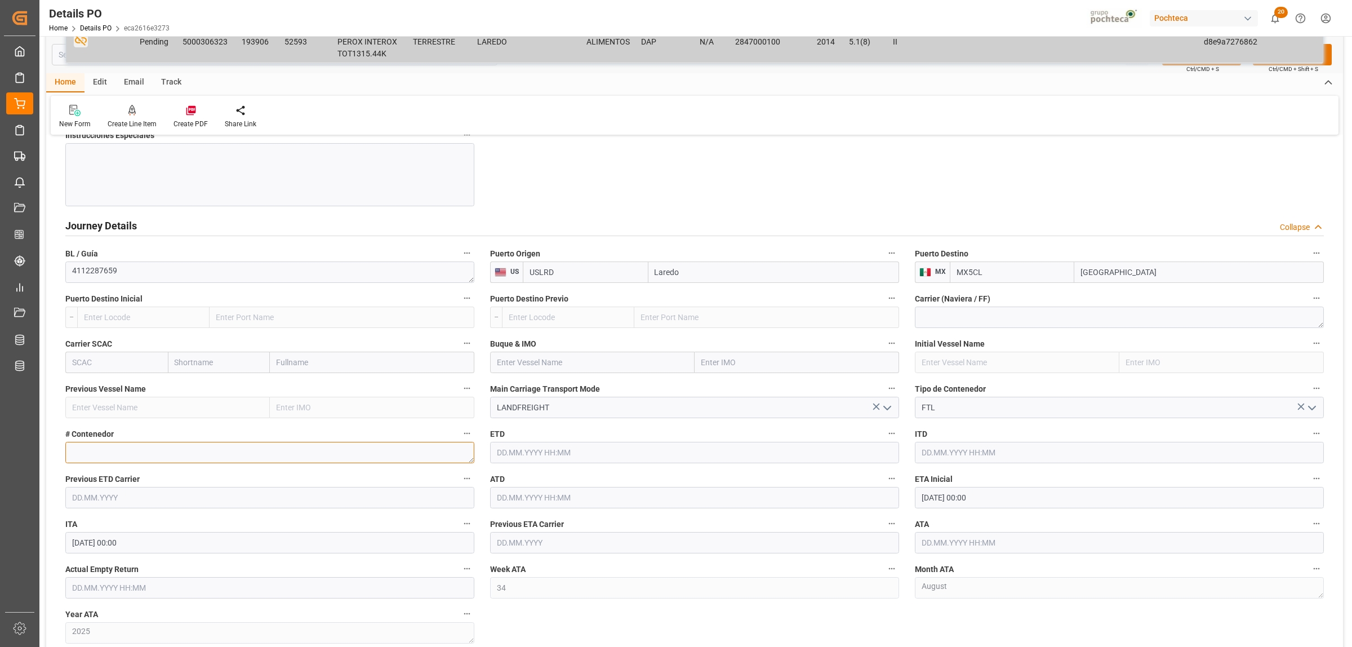
click at [113, 457] on textarea at bounding box center [269, 452] width 409 height 21
type textarea "434"
click at [1036, 500] on input "[DATE] 00:00" at bounding box center [1119, 497] width 409 height 21
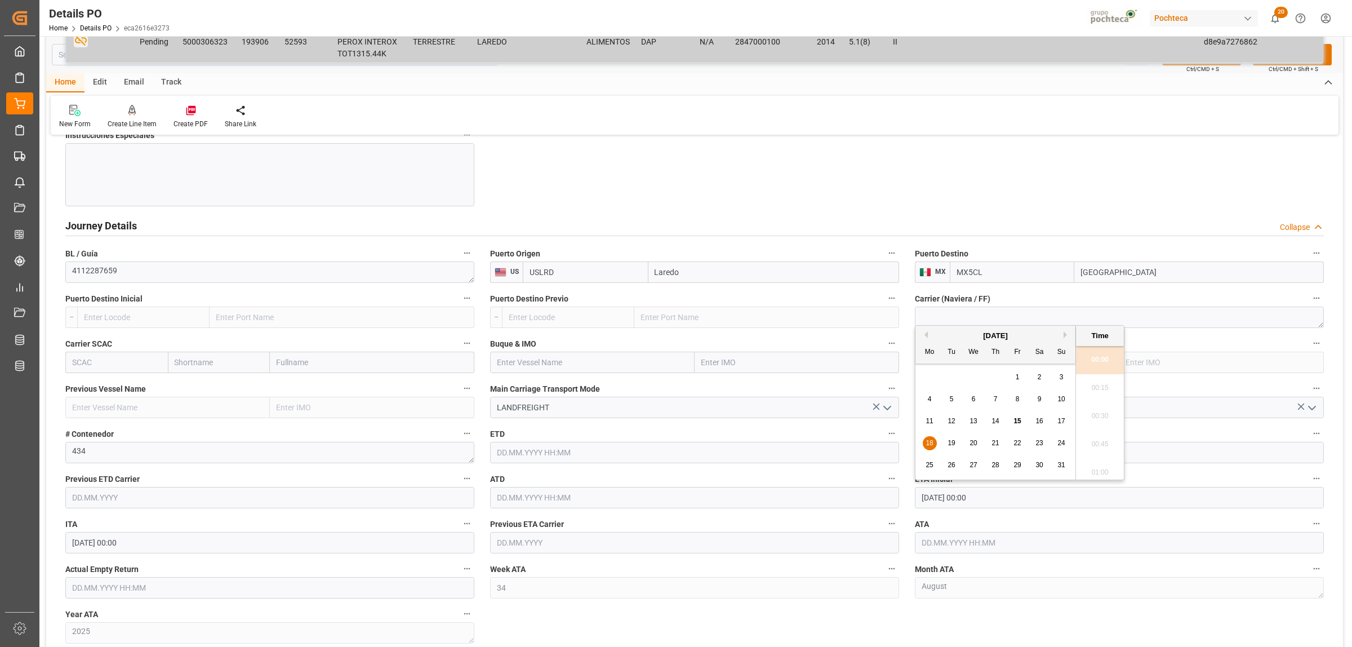
click at [1000, 420] on div "14" at bounding box center [996, 422] width 14 height 14
type input "[DATE] 00:00"
click at [949, 552] on input "text" at bounding box center [1119, 542] width 409 height 21
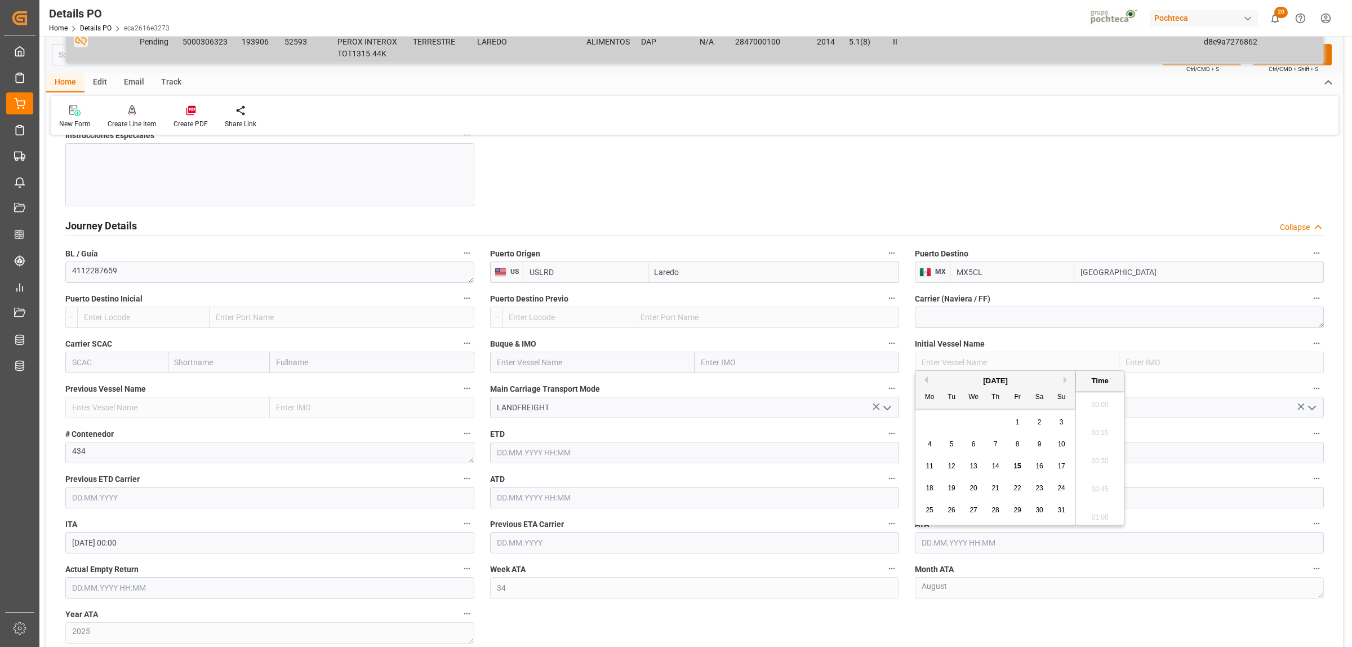
scroll to position [1496, 0]
click at [990, 466] on div "14" at bounding box center [996, 467] width 14 height 14
type input "[DATE] 00:00"
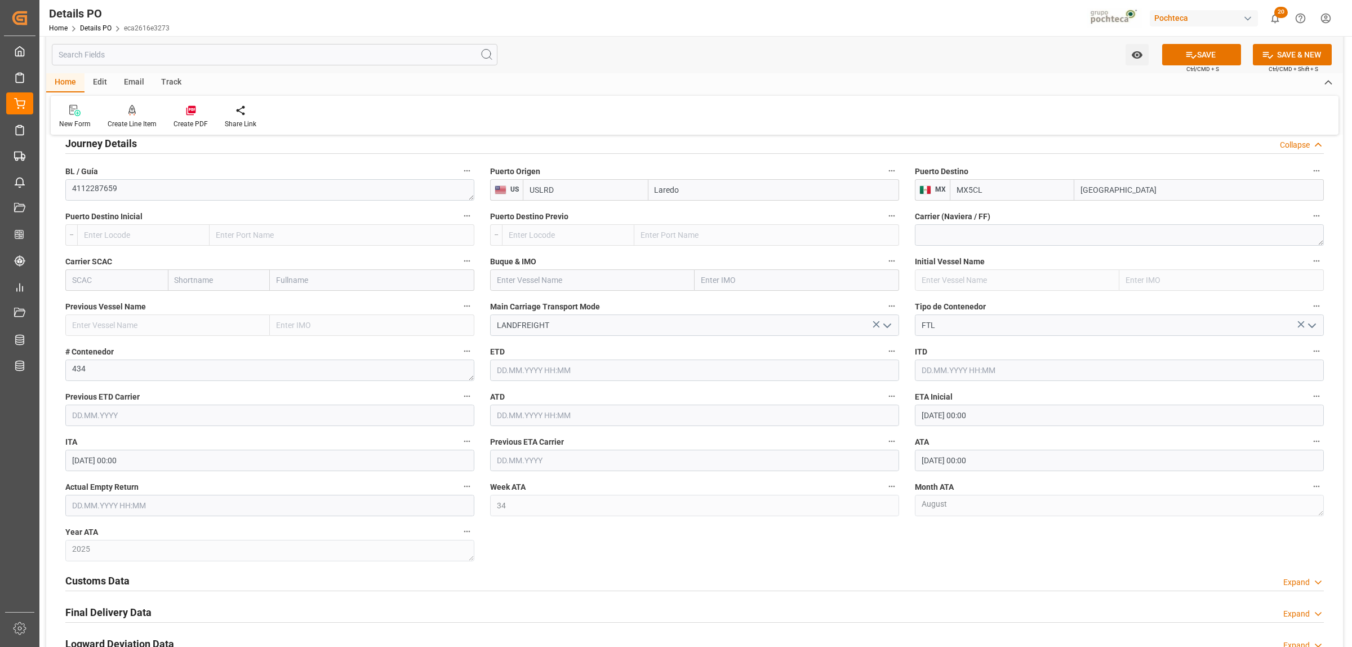
scroll to position [1549, 0]
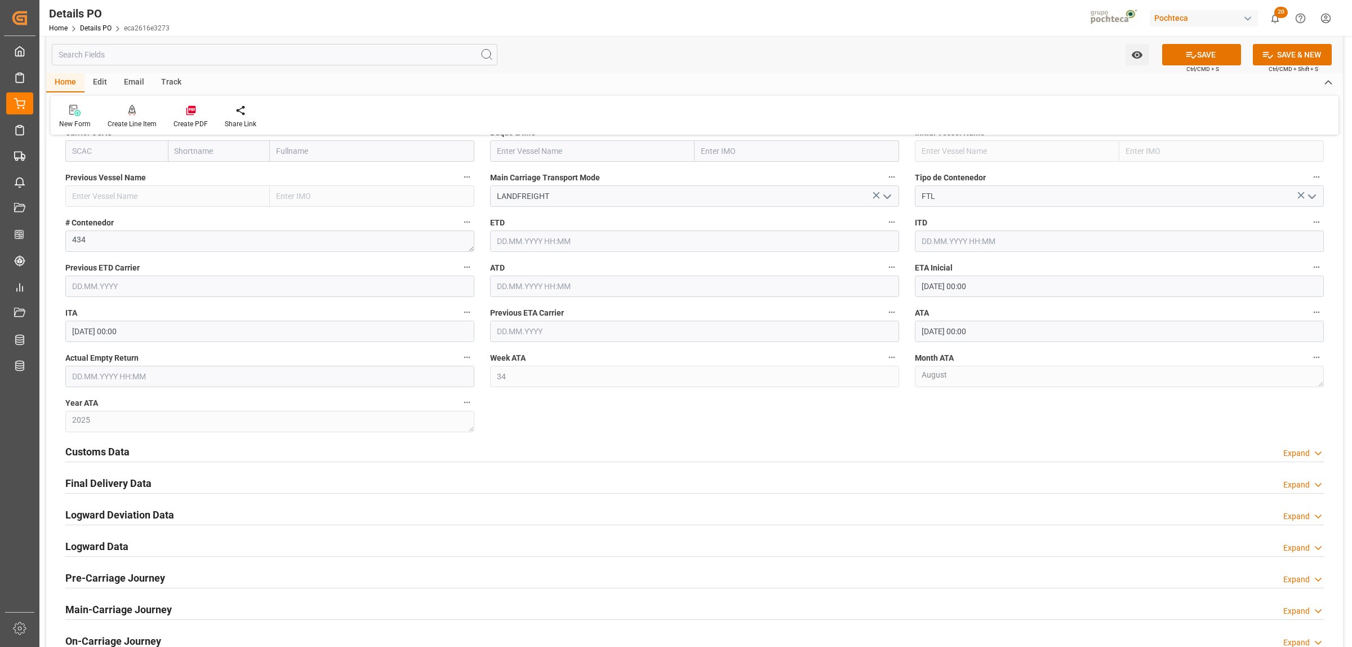
click at [122, 456] on h2 "Customs Data" at bounding box center [97, 451] width 64 height 15
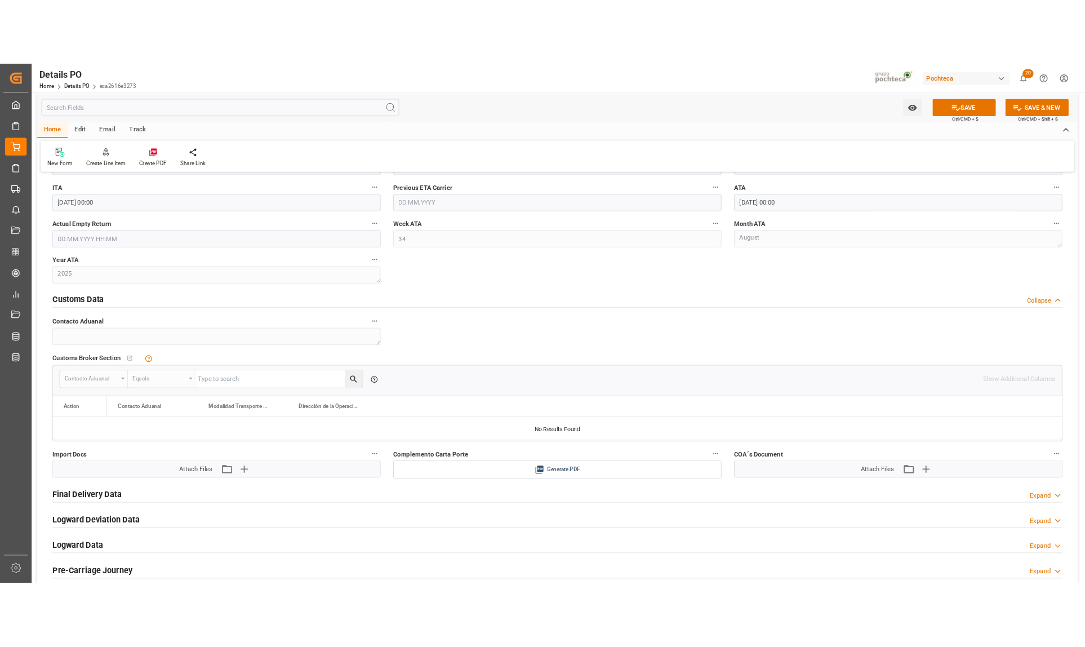
scroll to position [1831, 0]
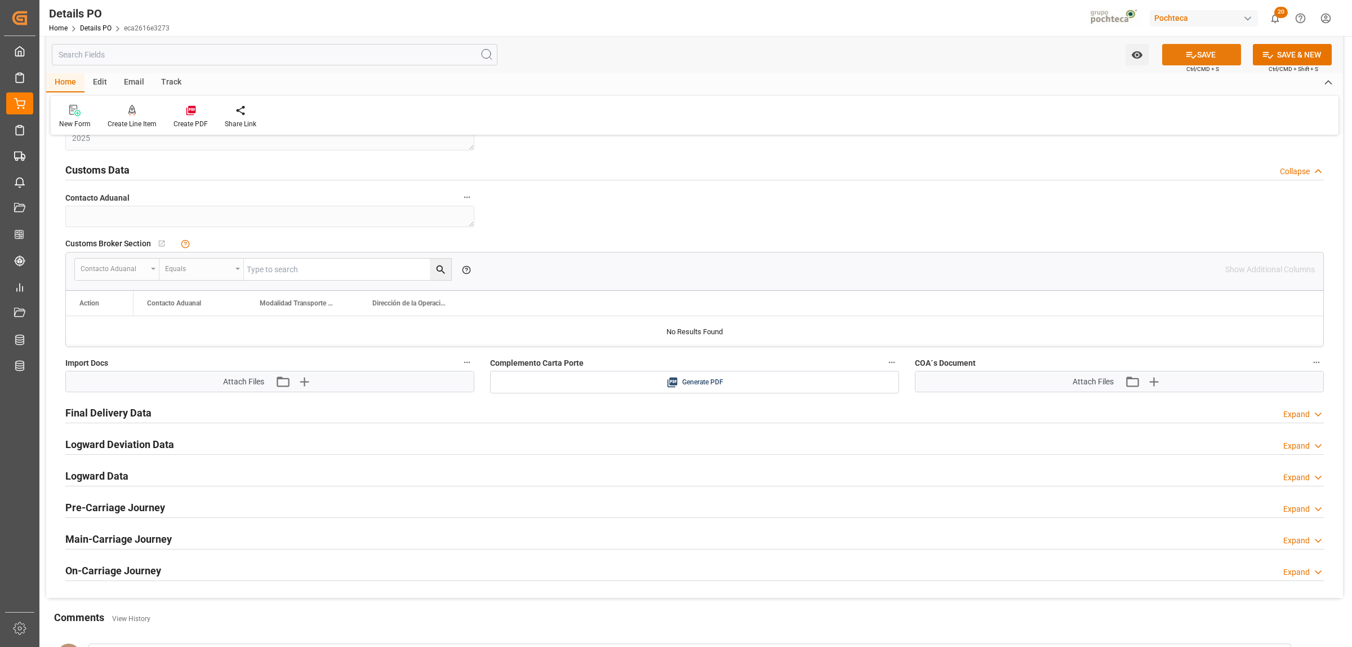
click at [1219, 56] on button "SAVE" at bounding box center [1201, 54] width 79 height 21
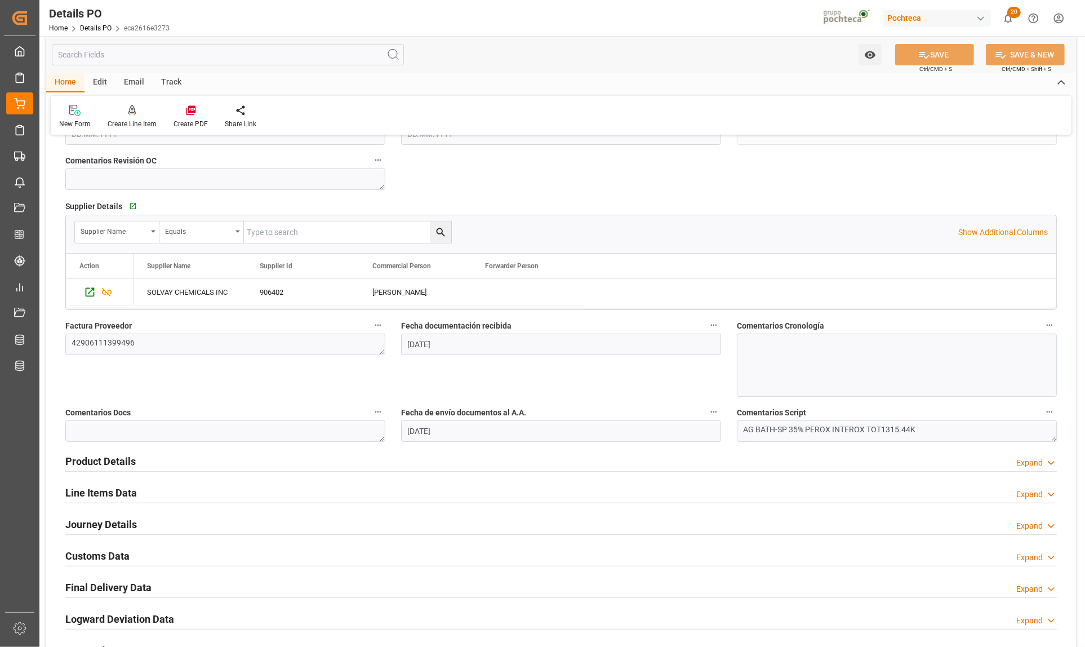
scroll to position [414, 0]
click at [88, 489] on h2 "Line Items Data" at bounding box center [101, 490] width 72 height 15
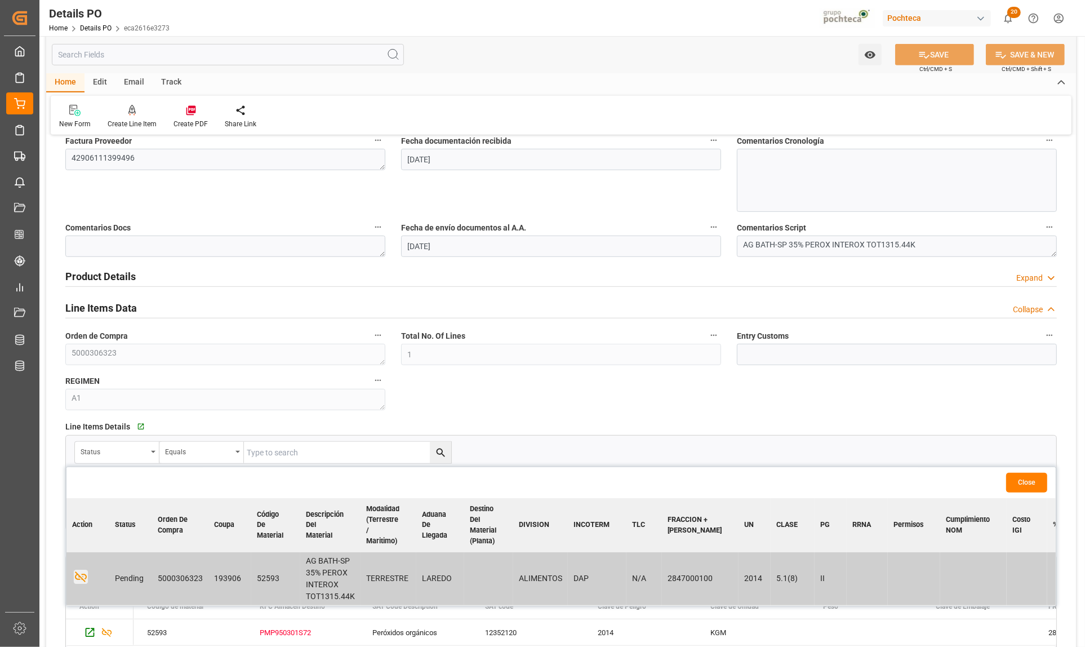
scroll to position [625, 0]
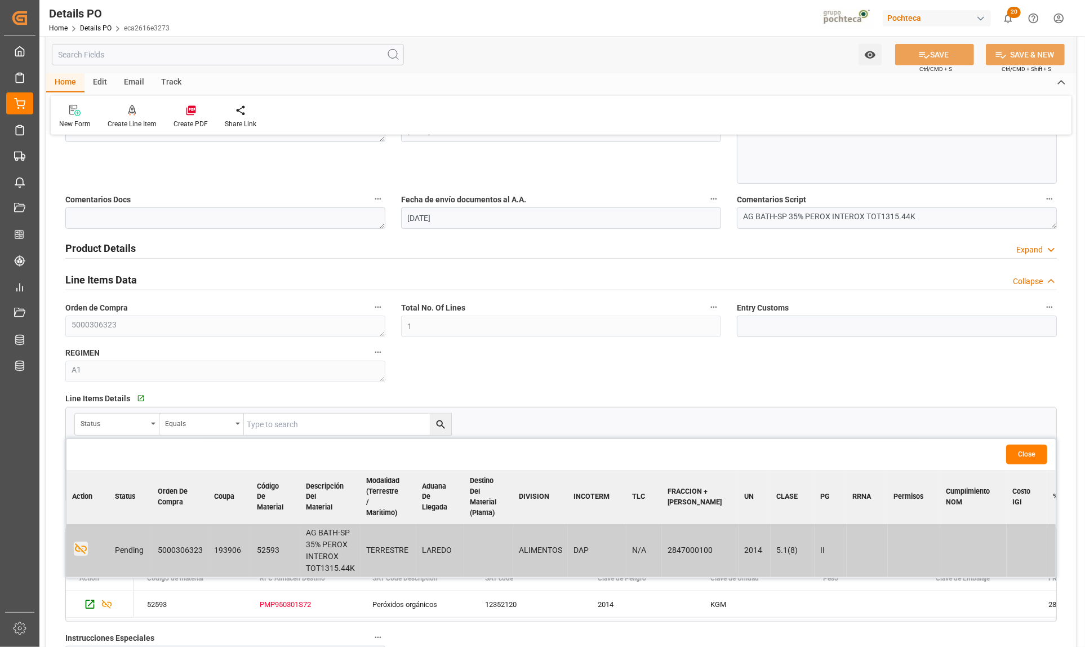
click at [260, 547] on td "52593" at bounding box center [275, 551] width 49 height 54
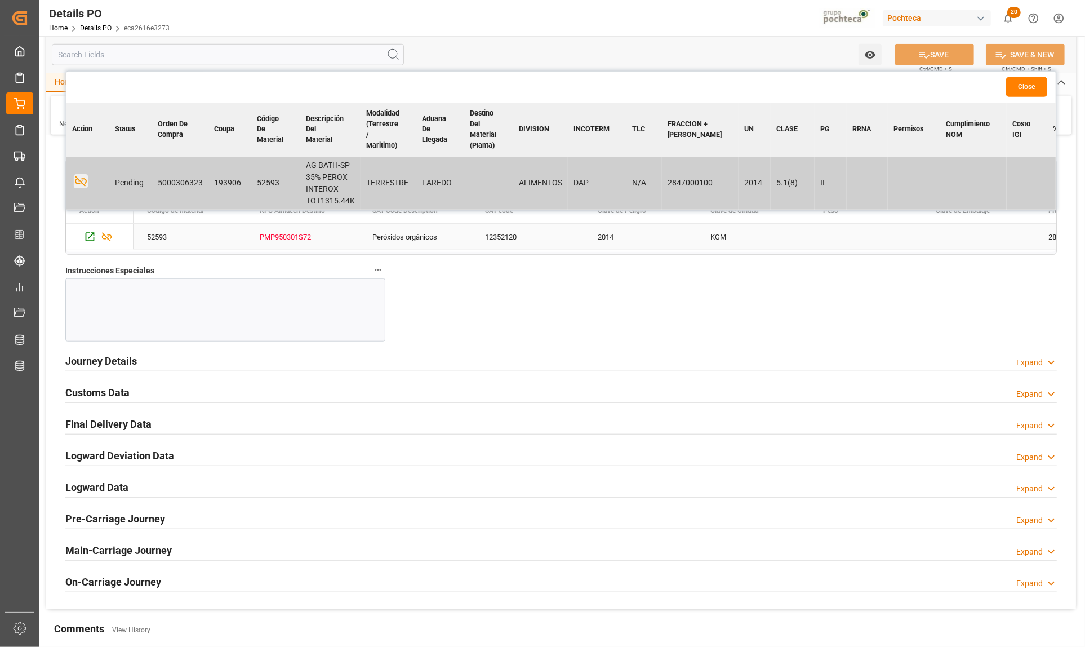
scroll to position [1183, 0]
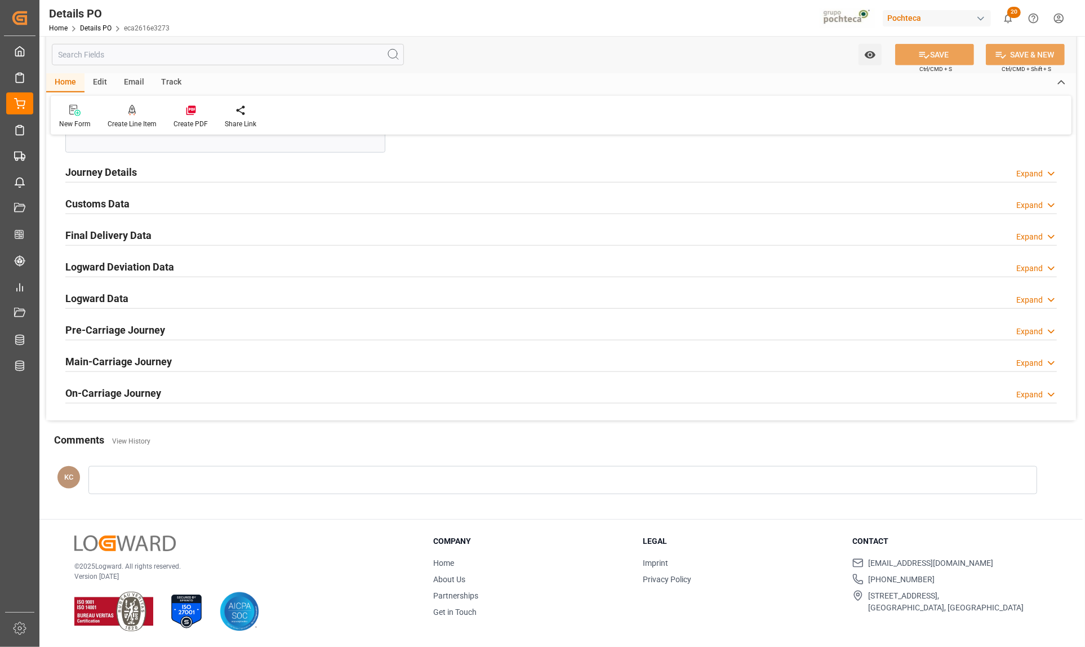
click at [103, 204] on h2 "Customs Data" at bounding box center [97, 203] width 64 height 15
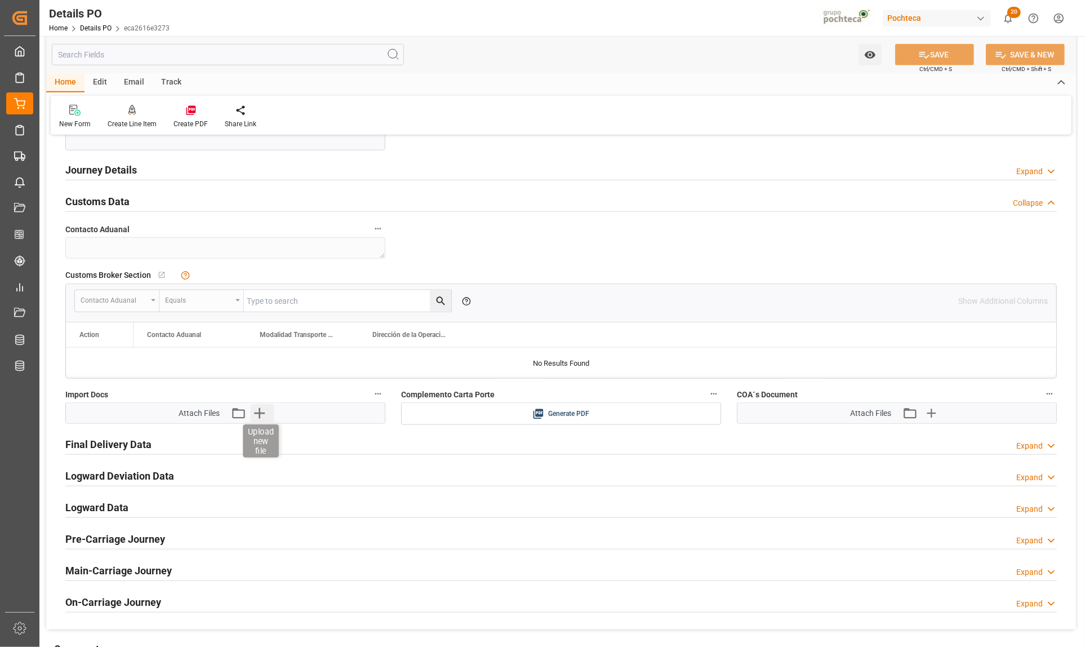
click at [264, 413] on icon "button" at bounding box center [259, 413] width 18 height 18
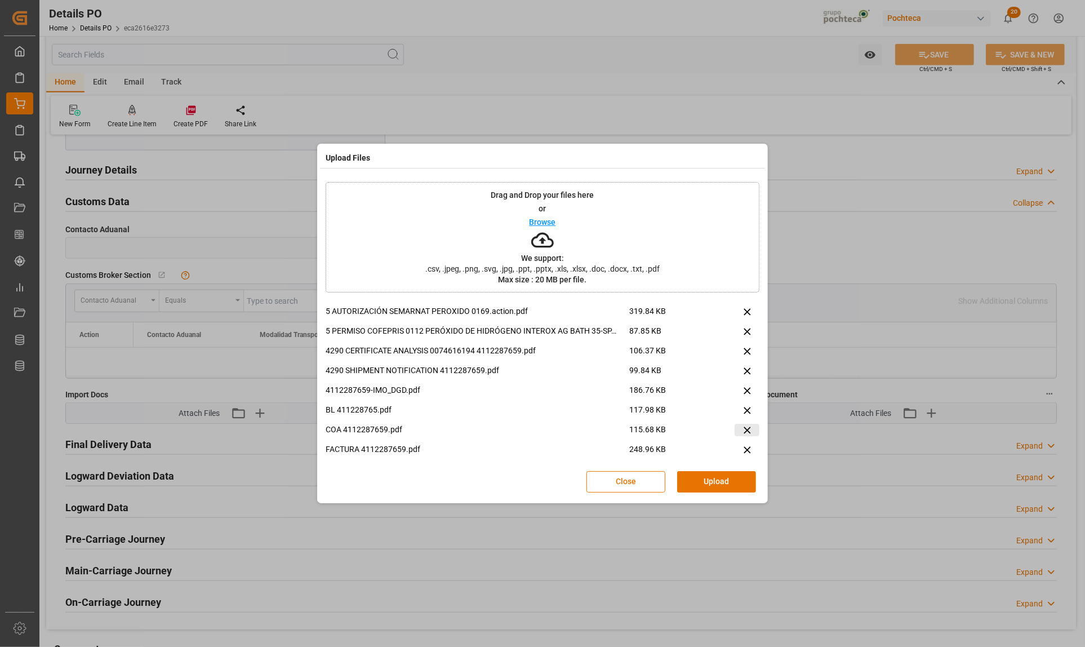
click at [744, 431] on icon at bounding box center [747, 429] width 7 height 7
click at [717, 486] on button "Upload" at bounding box center [716, 481] width 79 height 21
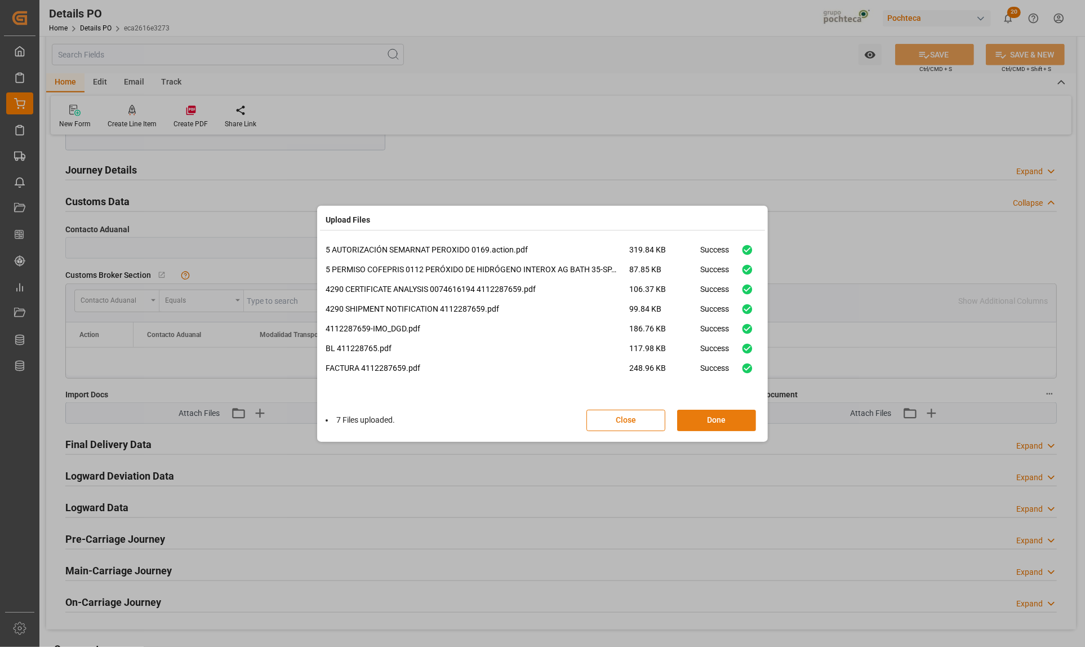
click at [722, 420] on button "Done" at bounding box center [716, 420] width 79 height 21
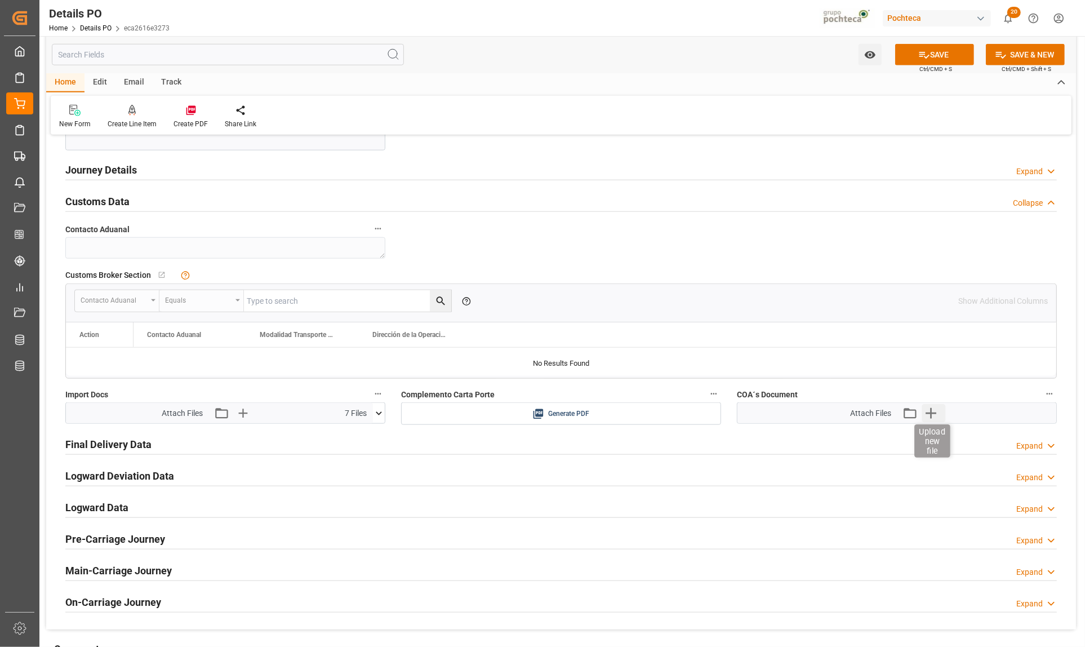
click at [933, 410] on icon "button" at bounding box center [931, 413] width 18 height 18
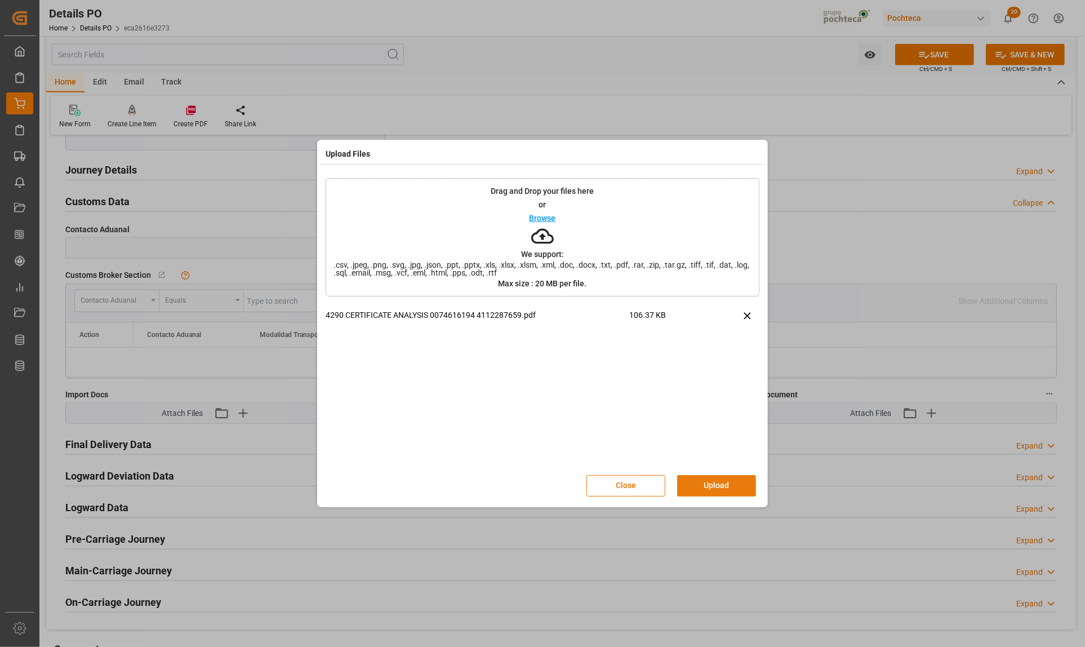
click at [728, 488] on button "Upload" at bounding box center [716, 485] width 79 height 21
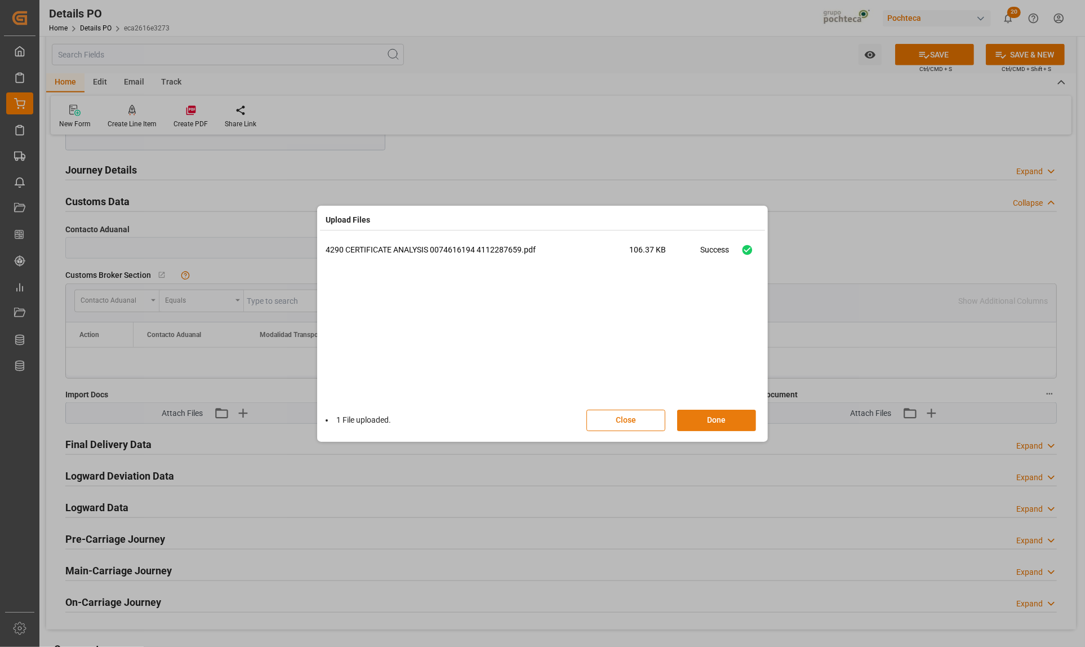
click at [726, 416] on button "Done" at bounding box center [716, 420] width 79 height 21
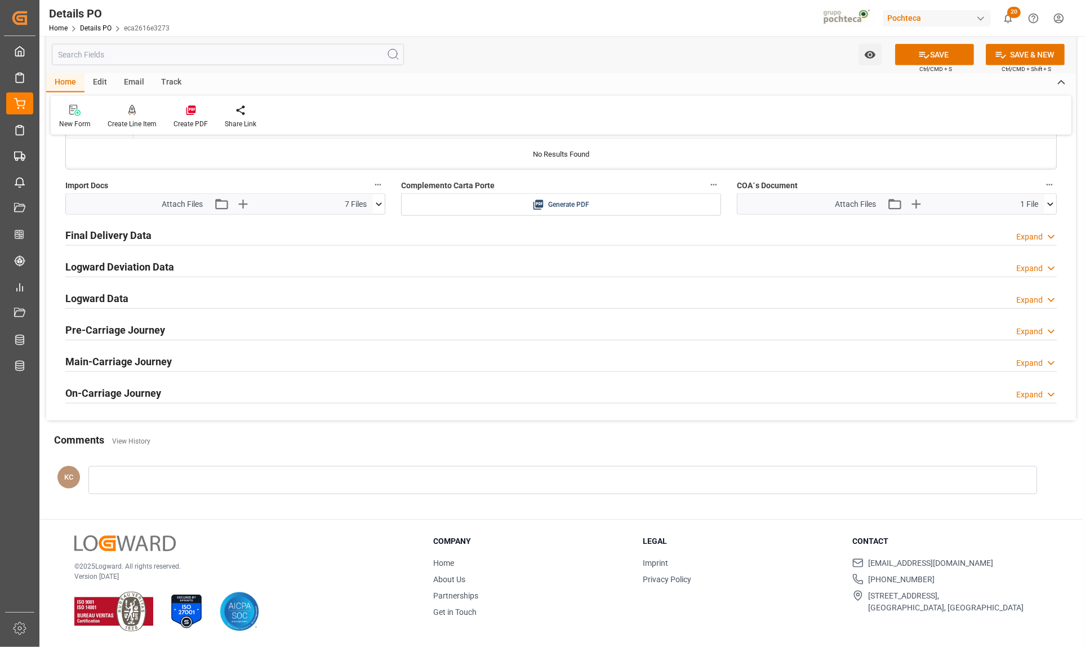
scroll to position [1255, 0]
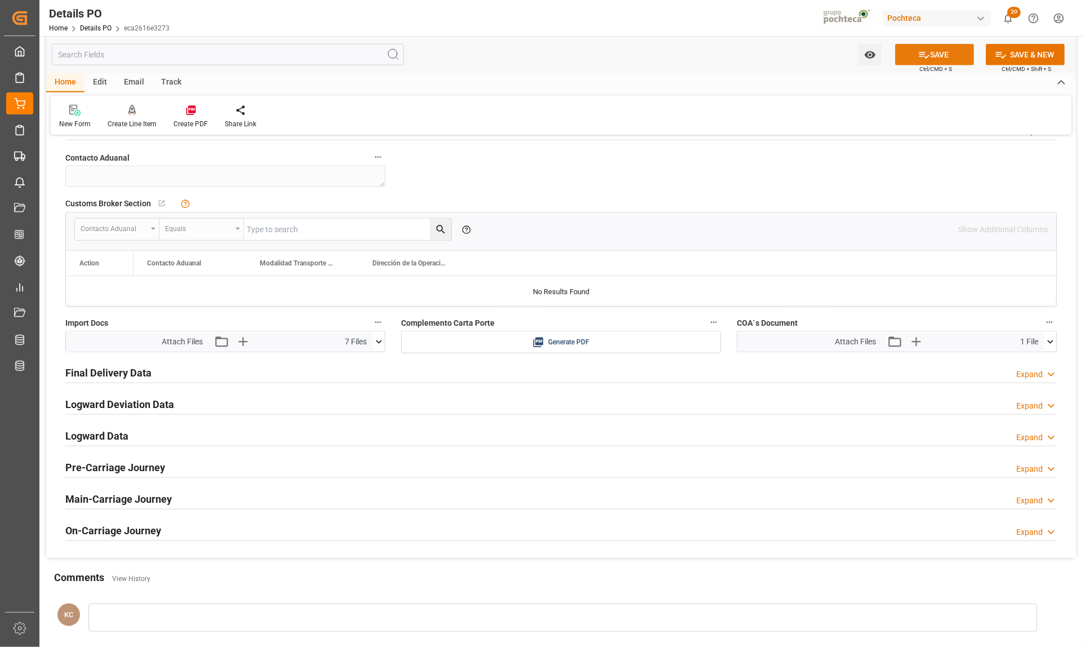
click at [927, 56] on icon at bounding box center [924, 55] width 12 height 12
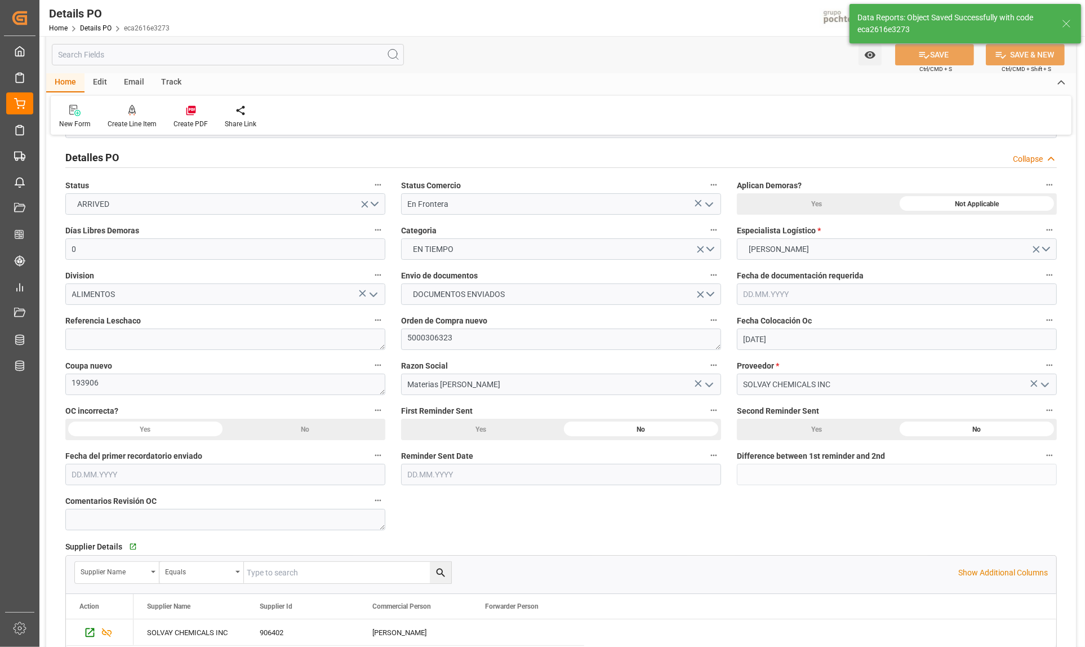
scroll to position [0, 0]
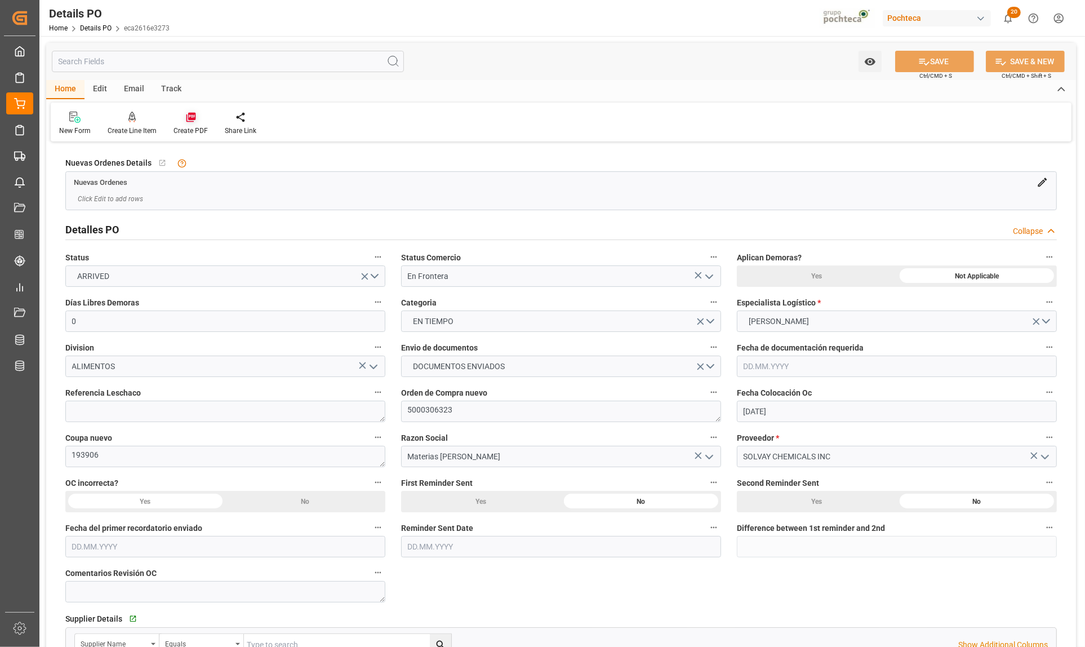
click at [194, 122] on icon at bounding box center [190, 117] width 11 height 11
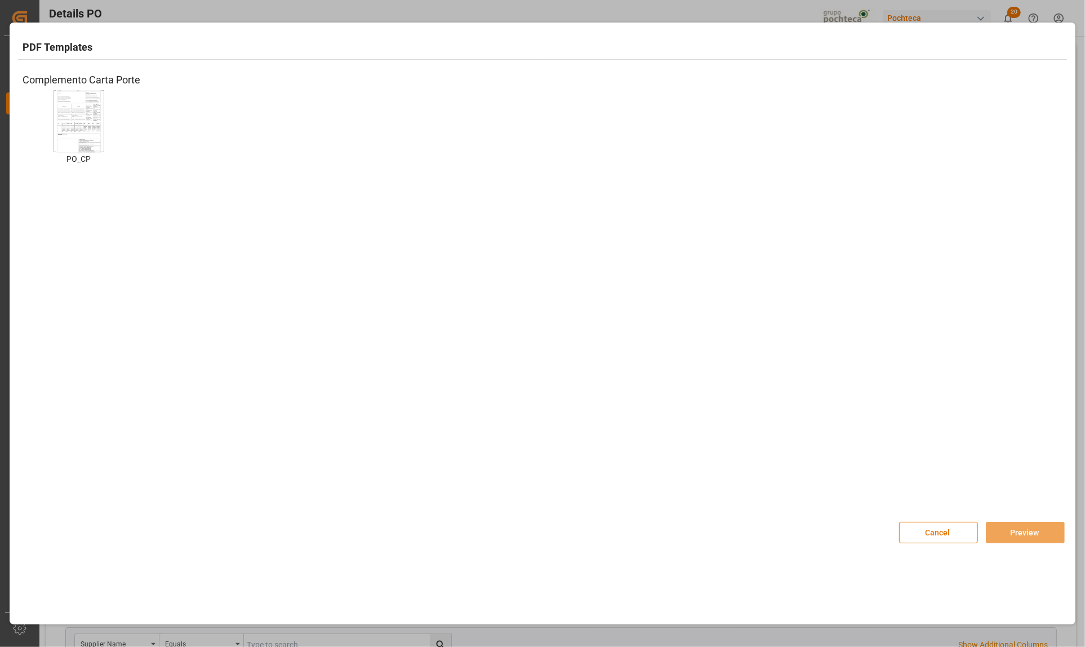
click at [88, 138] on img at bounding box center [78, 122] width 45 height 64
click at [1018, 529] on button "Preview" at bounding box center [1025, 532] width 79 height 21
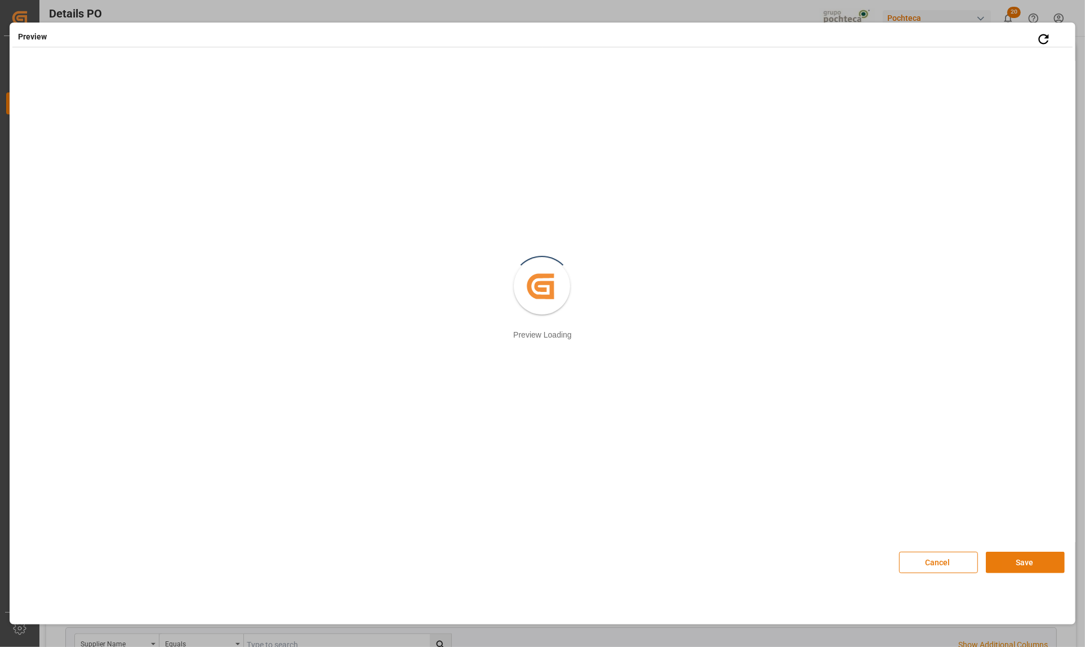
click at [1009, 558] on button "Save" at bounding box center [1025, 561] width 79 height 21
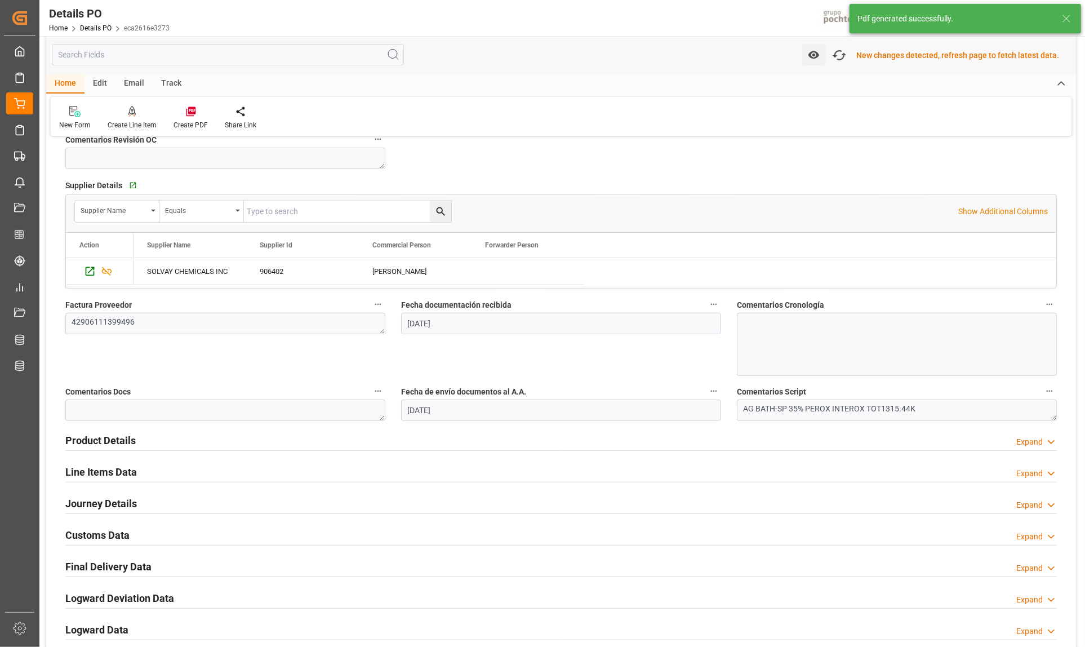
scroll to position [563, 0]
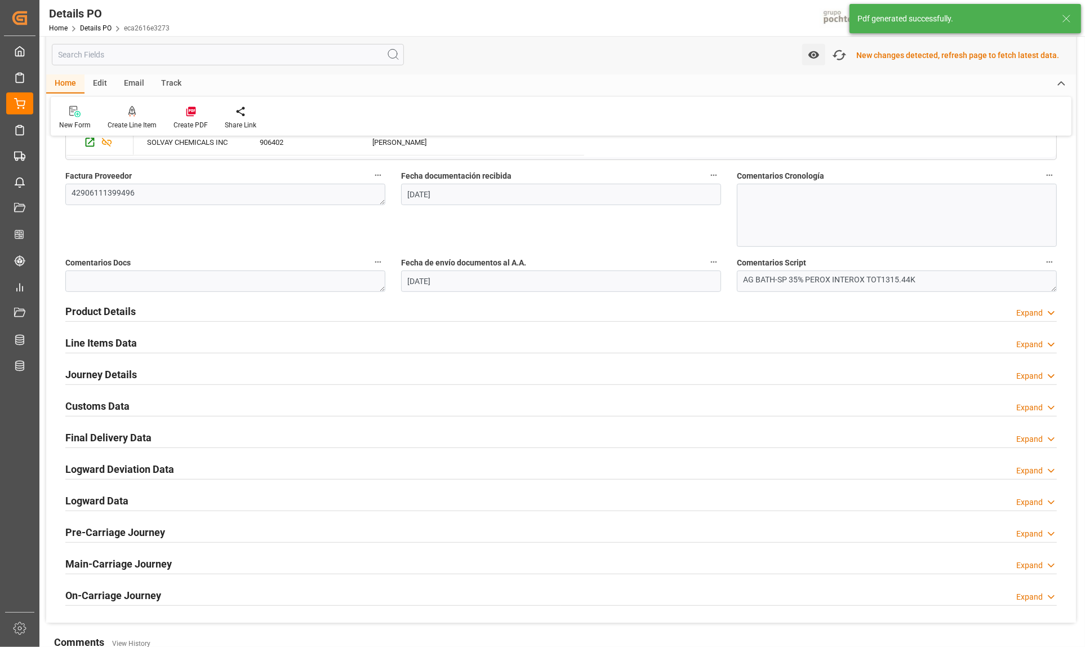
click at [113, 406] on h2 "Customs Data" at bounding box center [97, 405] width 64 height 15
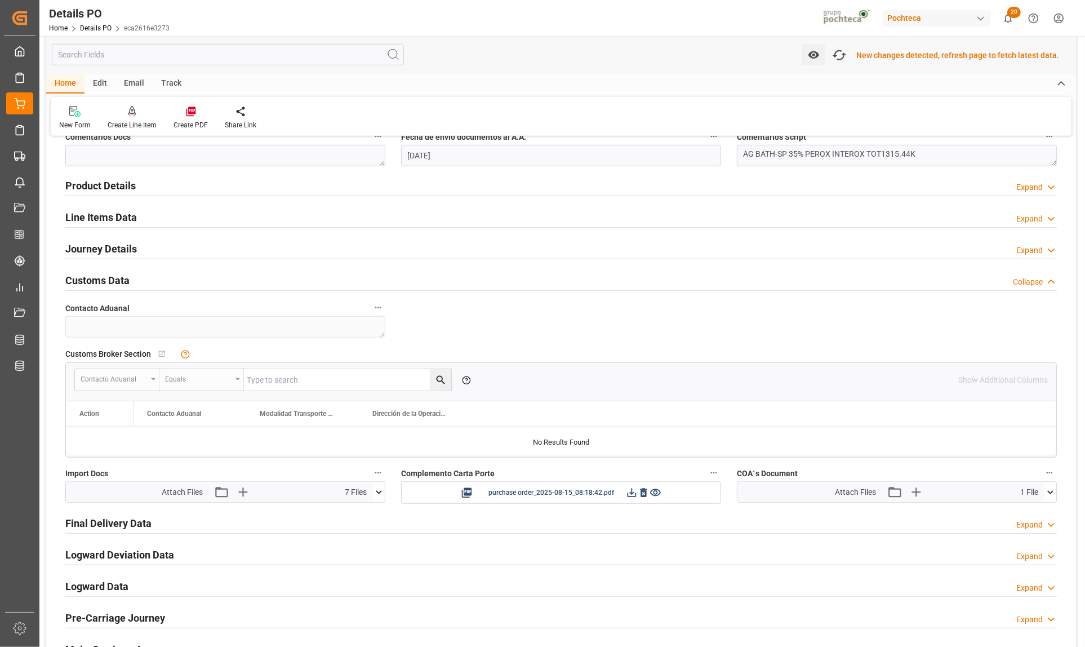
scroll to position [704, 0]
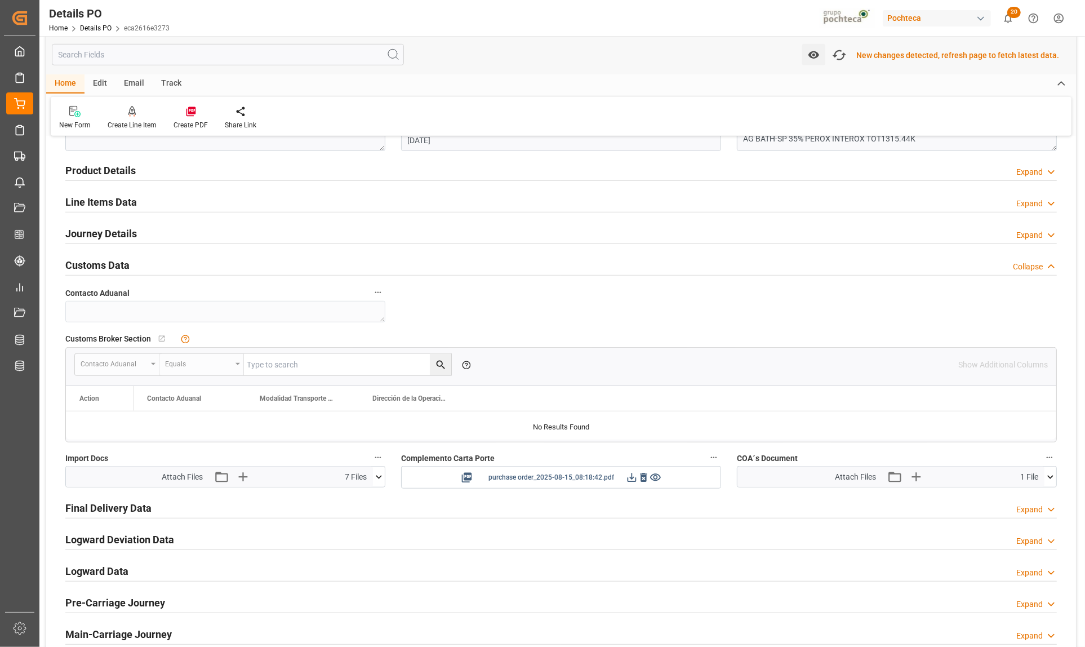
click at [630, 482] on icon at bounding box center [632, 477] width 12 height 12
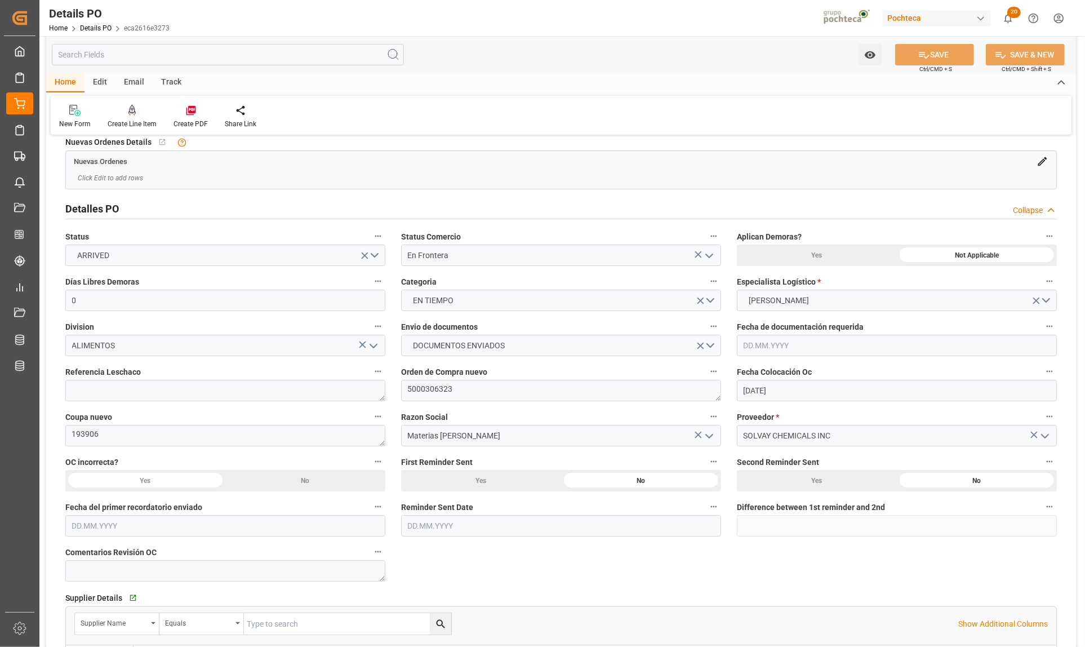
scroll to position [0, 0]
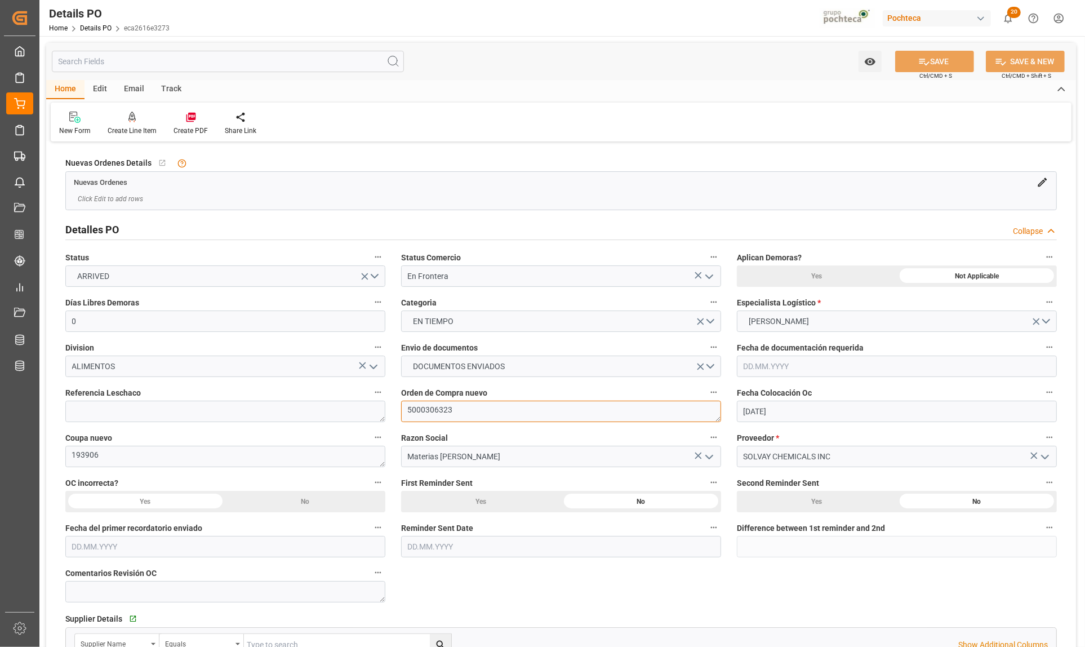
drag, startPoint x: 454, startPoint y: 410, endPoint x: 395, endPoint y: 415, distance: 59.4
click at [395, 416] on div "Orden de Compra nuevo 5000306323" at bounding box center [561, 403] width 336 height 45
